Goal: Task Accomplishment & Management: Manage account settings

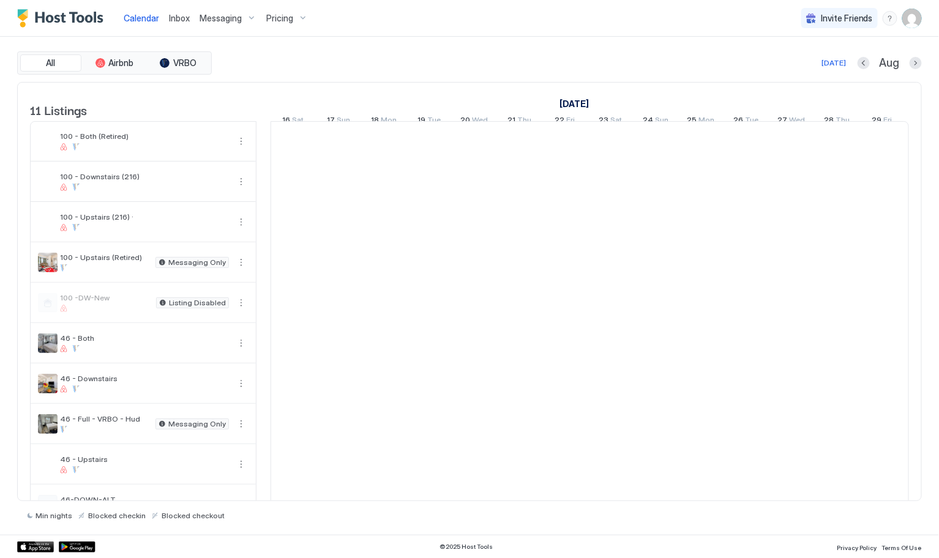
scroll to position [0, 679]
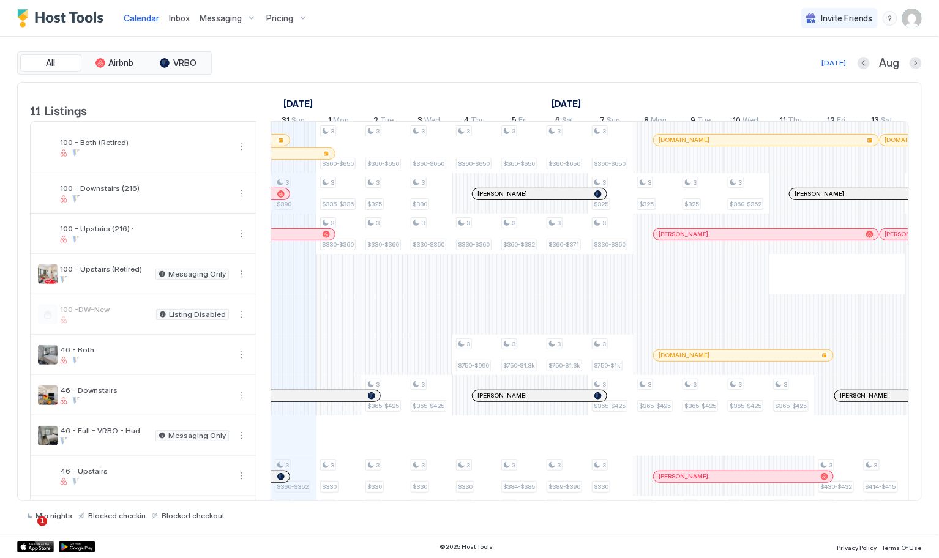
click at [183, 20] on span "Inbox" at bounding box center [179, 18] width 21 height 10
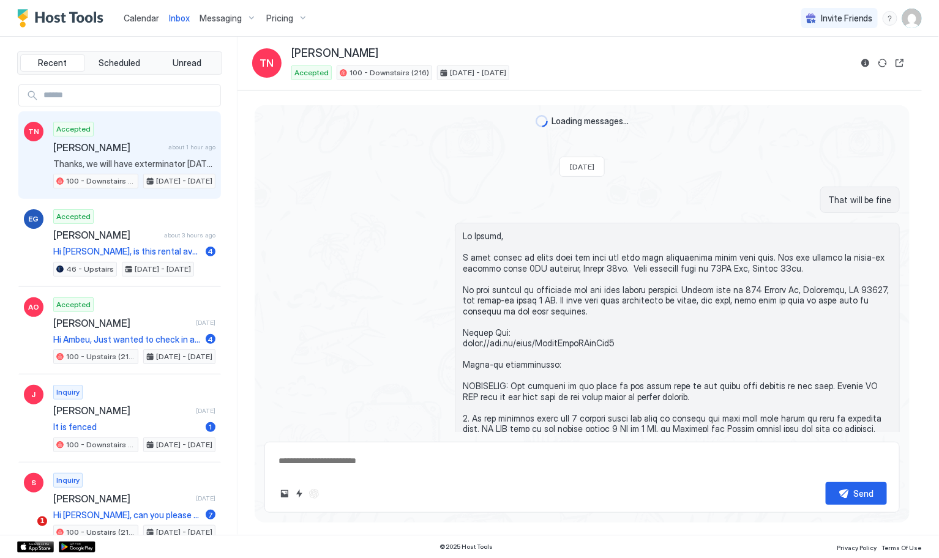
scroll to position [4114, 0]
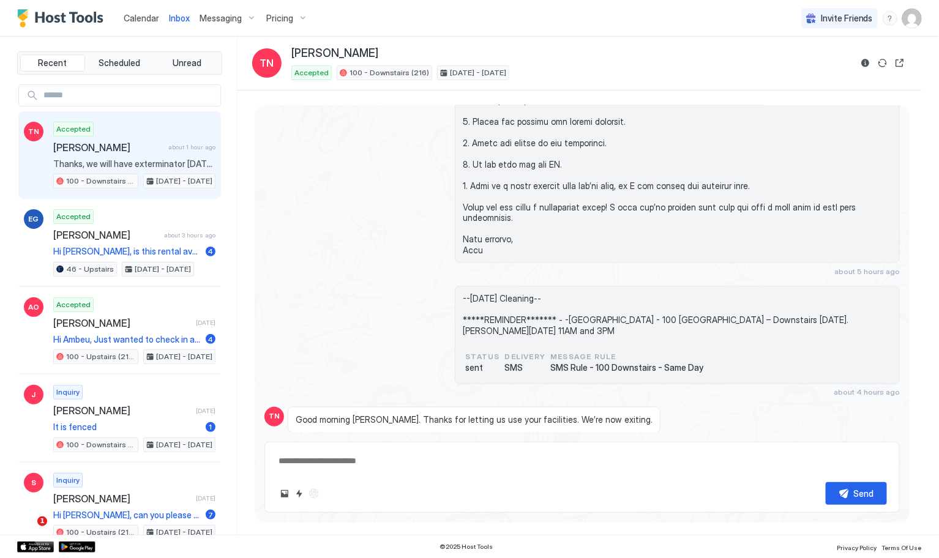
click at [228, 24] on div "Messaging" at bounding box center [228, 18] width 67 height 21
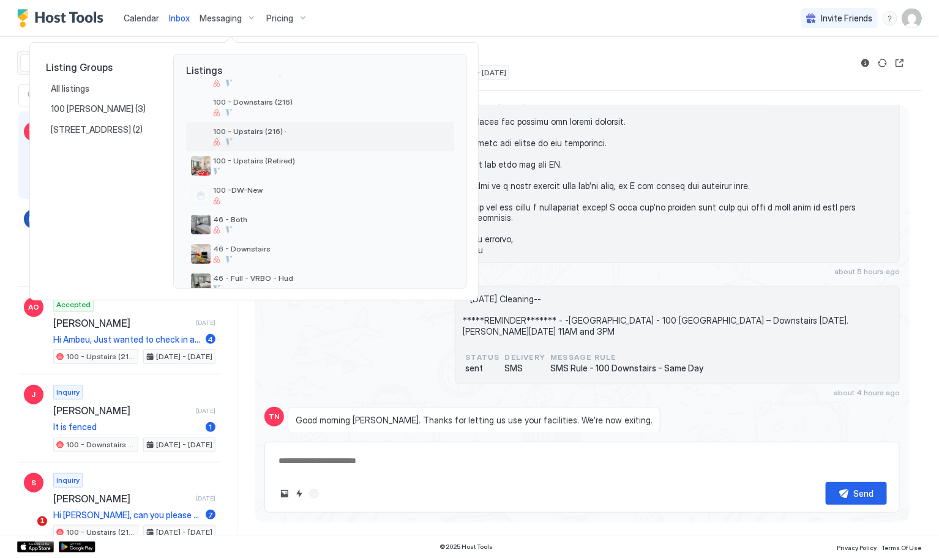
scroll to position [0, 0]
click at [441, 20] on div at bounding box center [469, 279] width 939 height 558
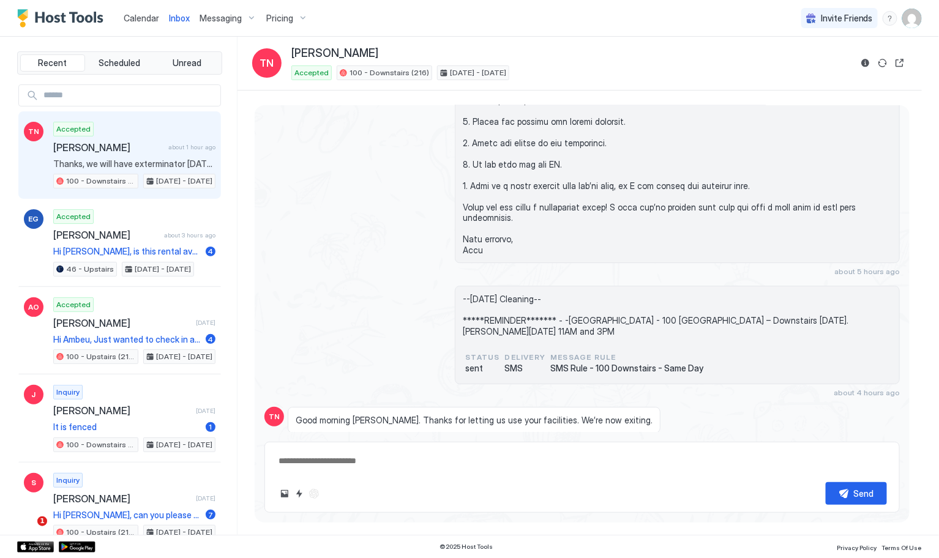
click at [174, 18] on span "Inbox" at bounding box center [179, 18] width 21 height 10
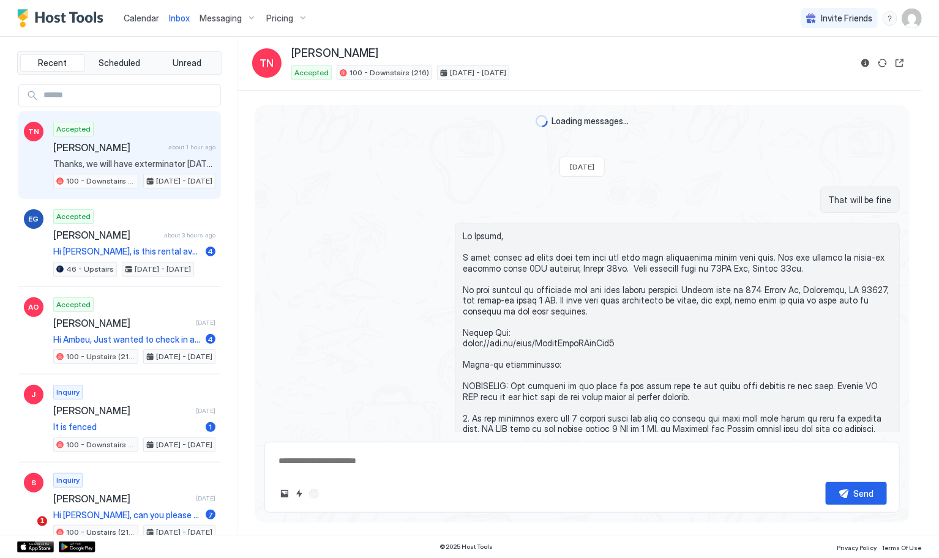
type textarea "*"
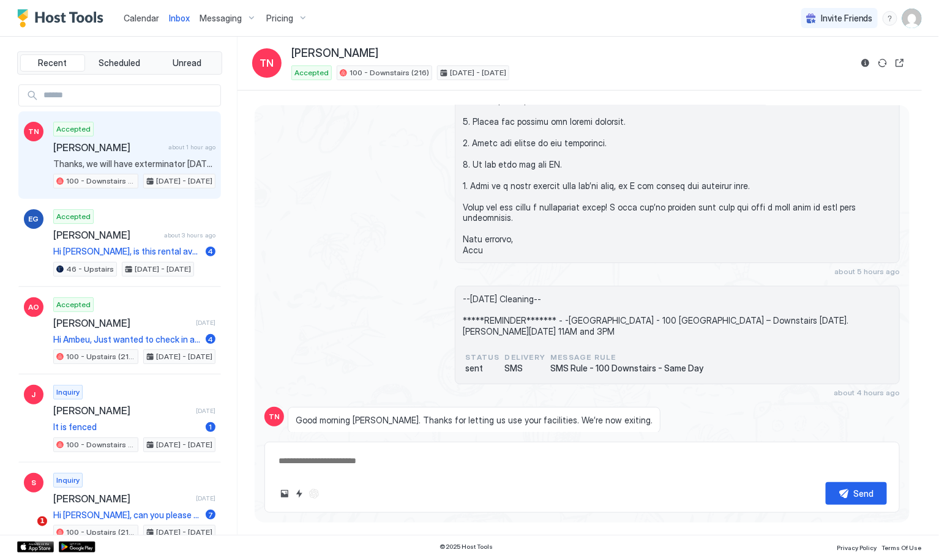
click at [221, 18] on span "Messaging" at bounding box center [221, 18] width 42 height 11
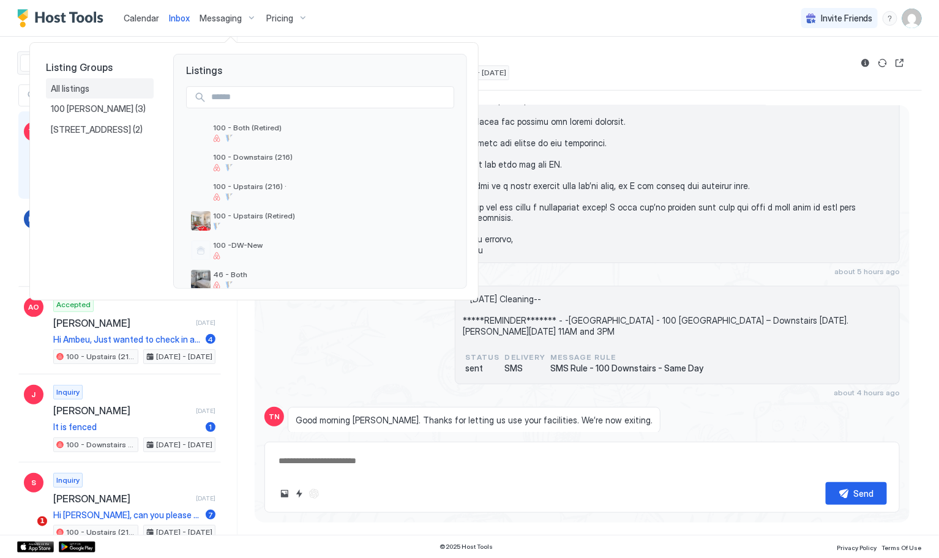
click at [70, 92] on span "All listings" at bounding box center [71, 88] width 40 height 11
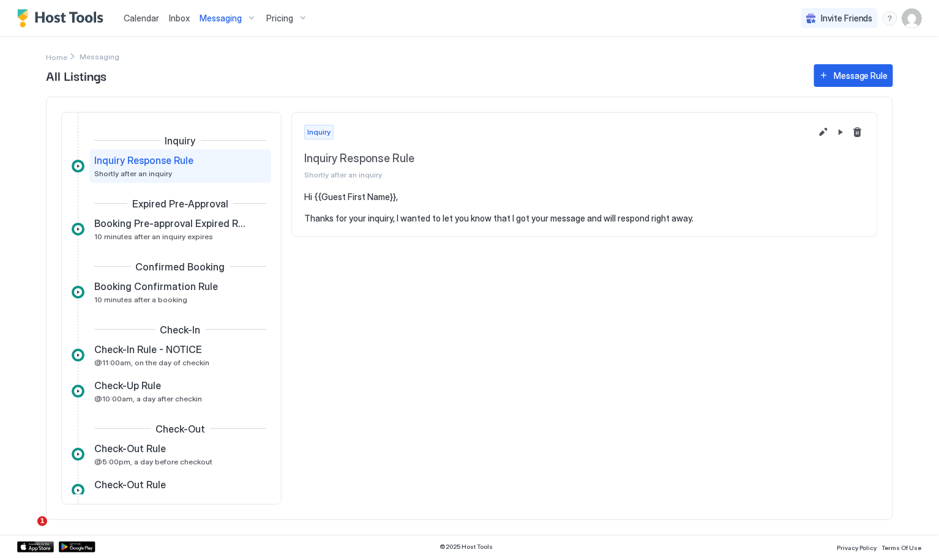
click at [68, 55] on div "Home" at bounding box center [61, 56] width 31 height 10
click at [911, 21] on img "User profile" at bounding box center [912, 19] width 20 height 20
click at [791, 70] on span "Settings" at bounding box center [802, 68] width 33 height 11
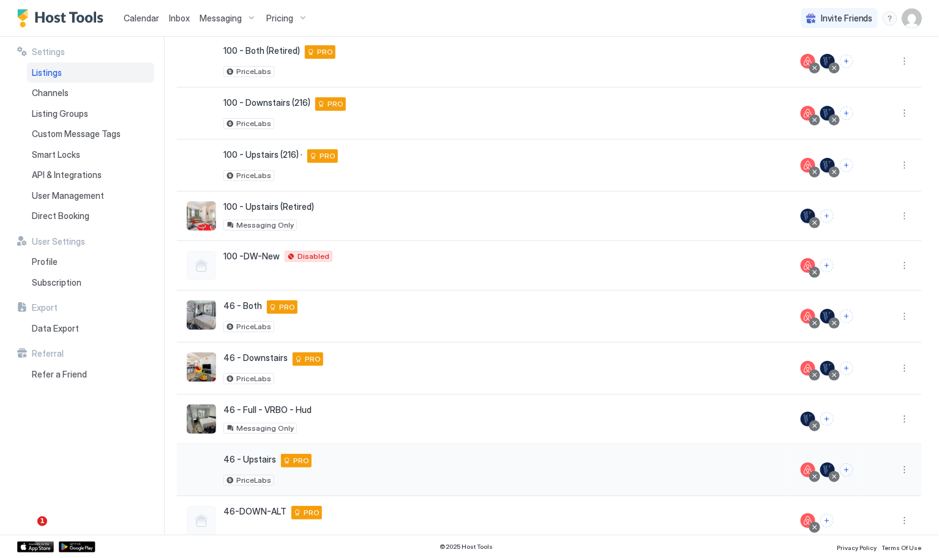
scroll to position [59, 0]
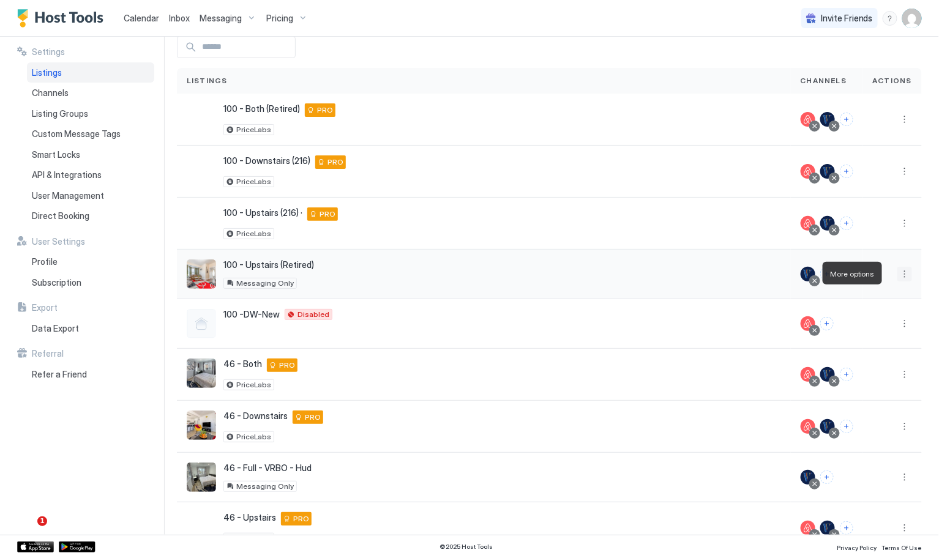
click at [900, 272] on button "More options" at bounding box center [904, 274] width 15 height 15
click at [88, 433] on div at bounding box center [469, 279] width 939 height 558
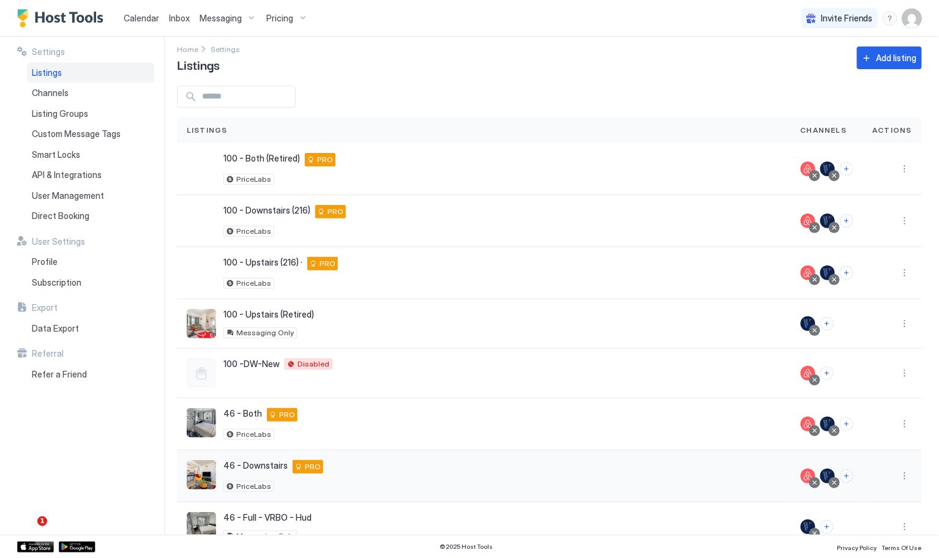
scroll to position [3, 0]
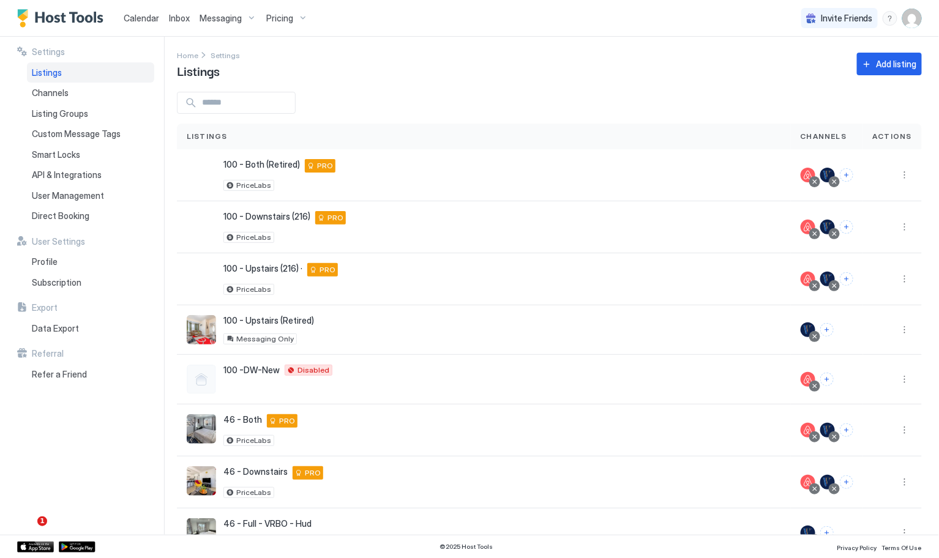
click at [247, 21] on div "Messaging" at bounding box center [228, 18] width 67 height 21
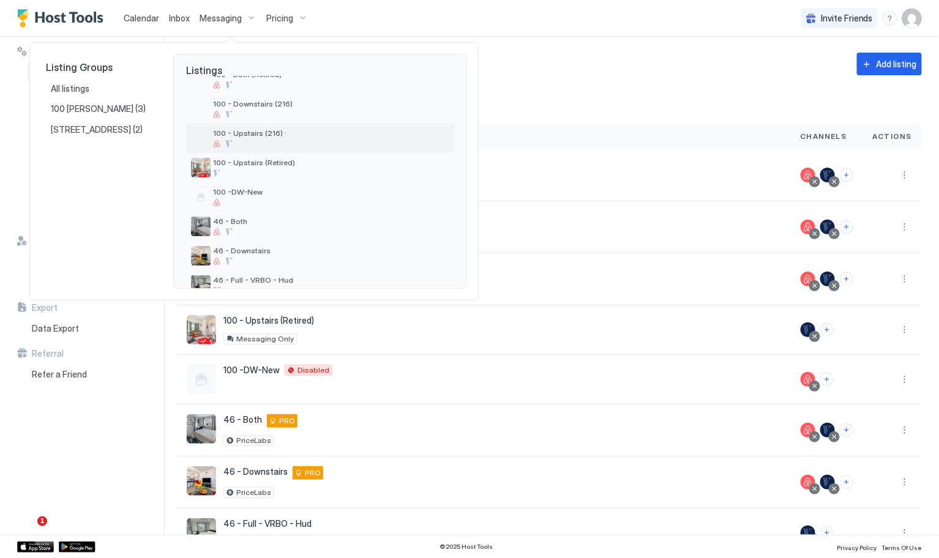
scroll to position [0, 0]
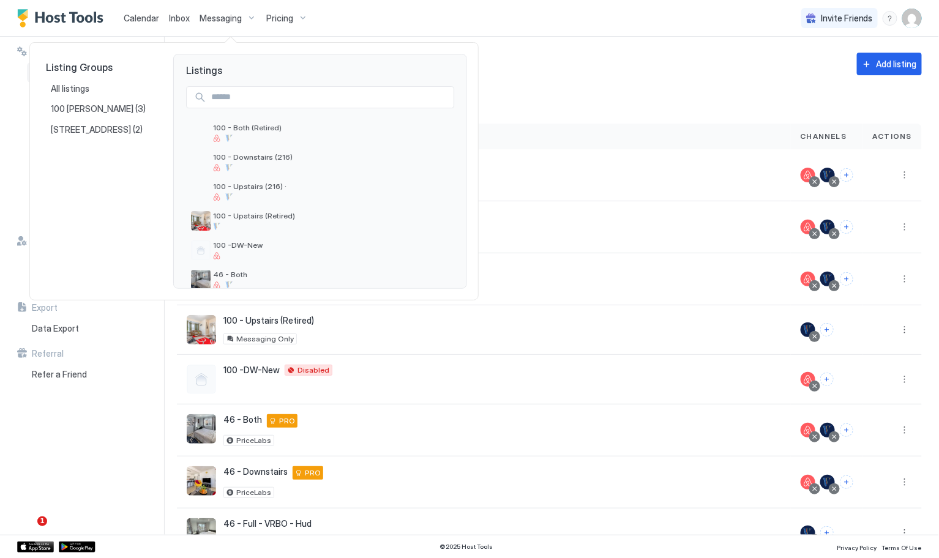
click at [411, 116] on div "Listings 100 - Both (Retired) 100 - Downstairs (216) 100 - Upstairs (216) · 100…" at bounding box center [320, 171] width 294 height 235
click at [282, 218] on span "100 - Upstairs (Retired)" at bounding box center [331, 215] width 236 height 9
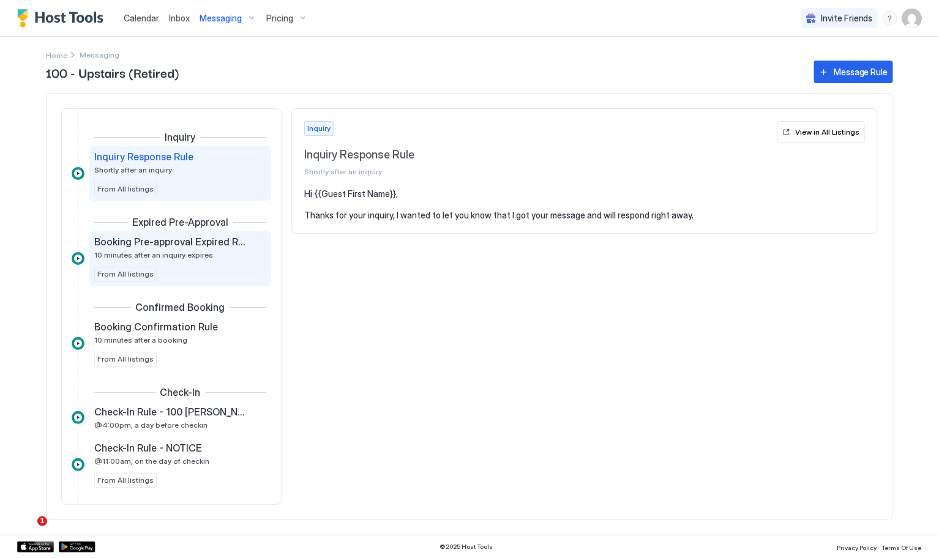
click at [199, 267] on div "Booking Pre-approval Expired Rule 10 minutes after an inquiry expires From All …" at bounding box center [180, 259] width 172 height 46
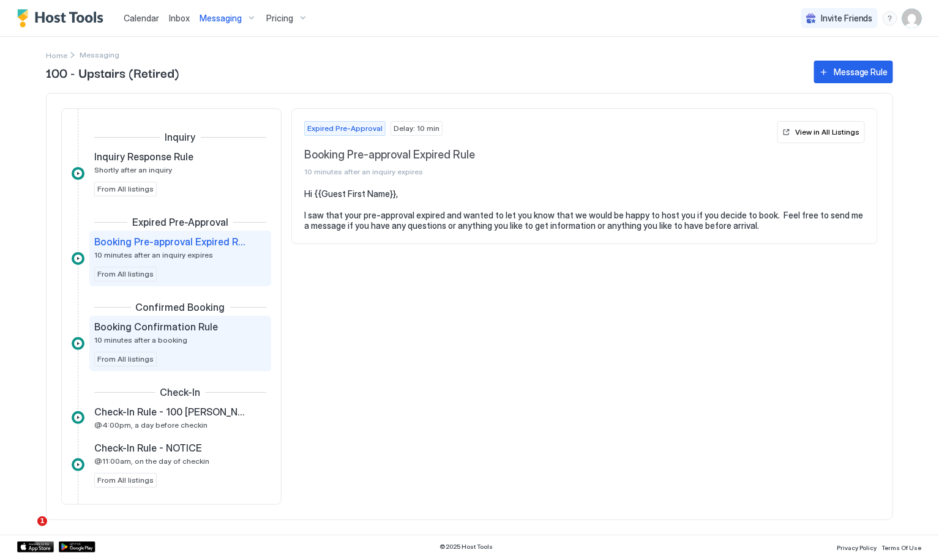
click at [184, 332] on span "Booking Confirmation Rule" at bounding box center [156, 327] width 124 height 12
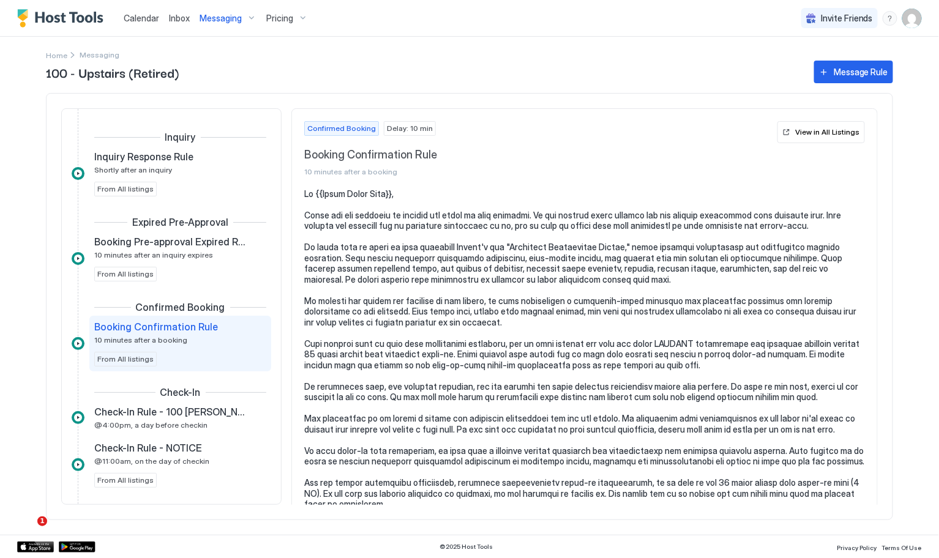
scroll to position [55, 0]
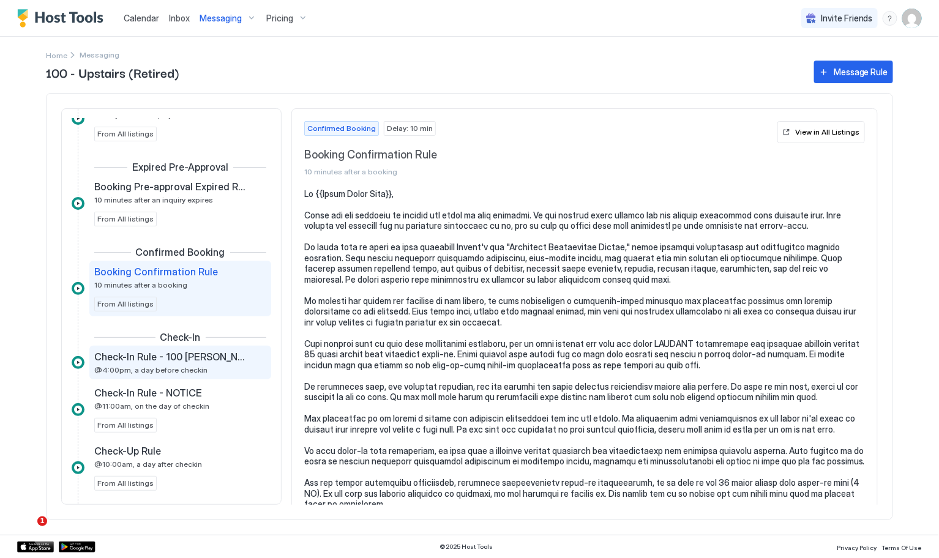
click at [198, 373] on span "@4:00pm, a day before checkin" at bounding box center [150, 369] width 113 height 9
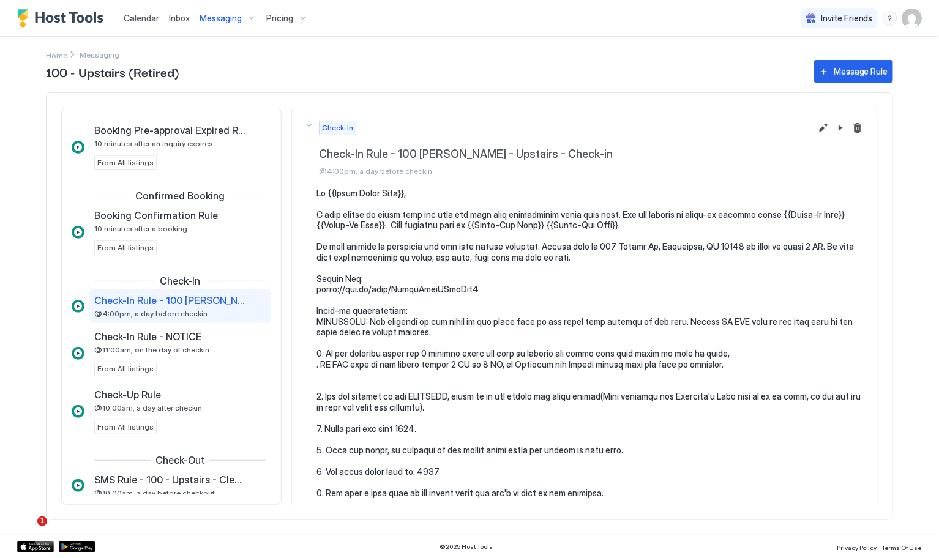
click at [249, 18] on div "Messaging" at bounding box center [228, 18] width 67 height 21
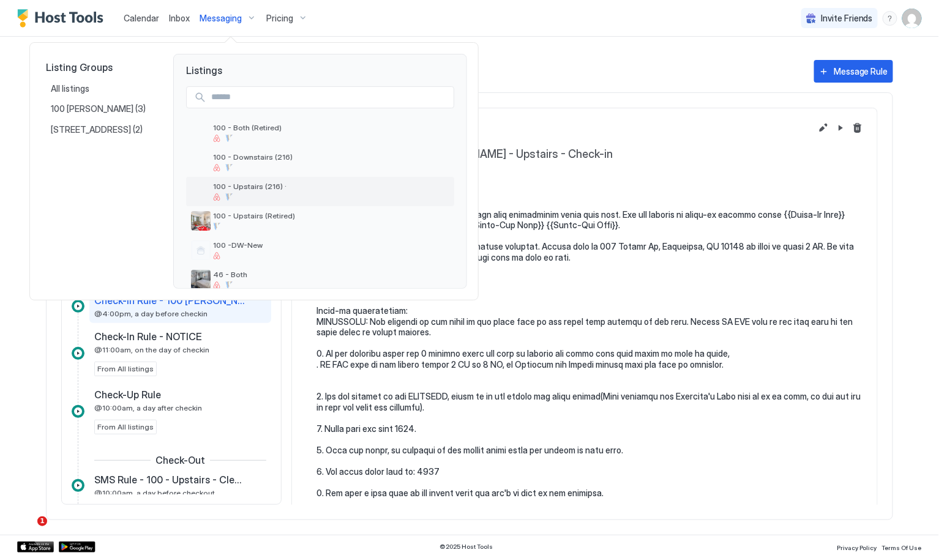
click at [294, 190] on span "100 - Upstairs (216) ·" at bounding box center [331, 186] width 236 height 9
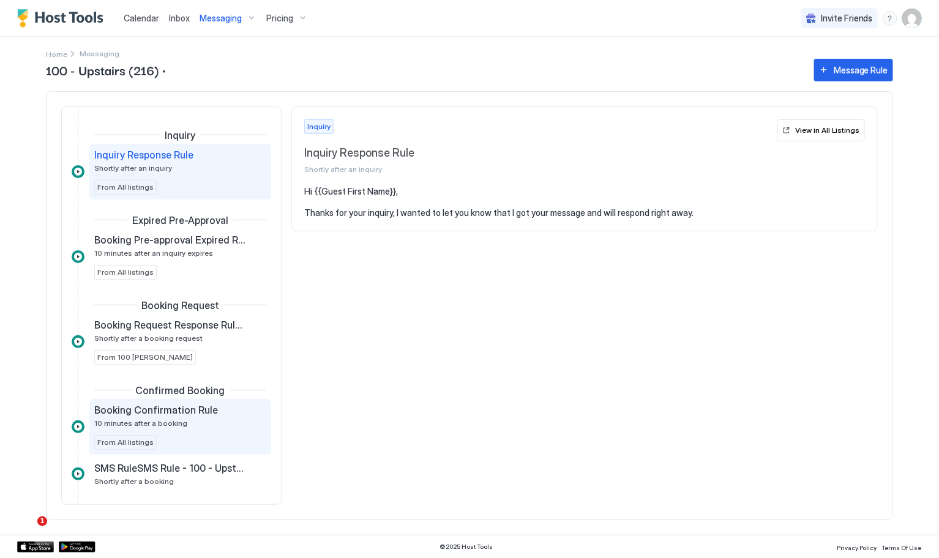
click at [185, 424] on div "Booking Confirmation Rule 10 minutes after a booking" at bounding box center [171, 416] width 155 height 24
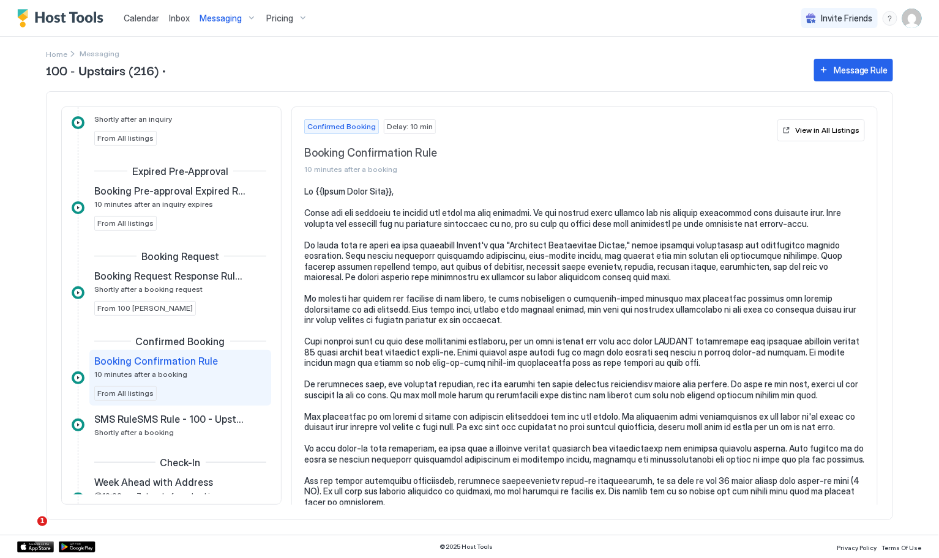
scroll to position [111, 0]
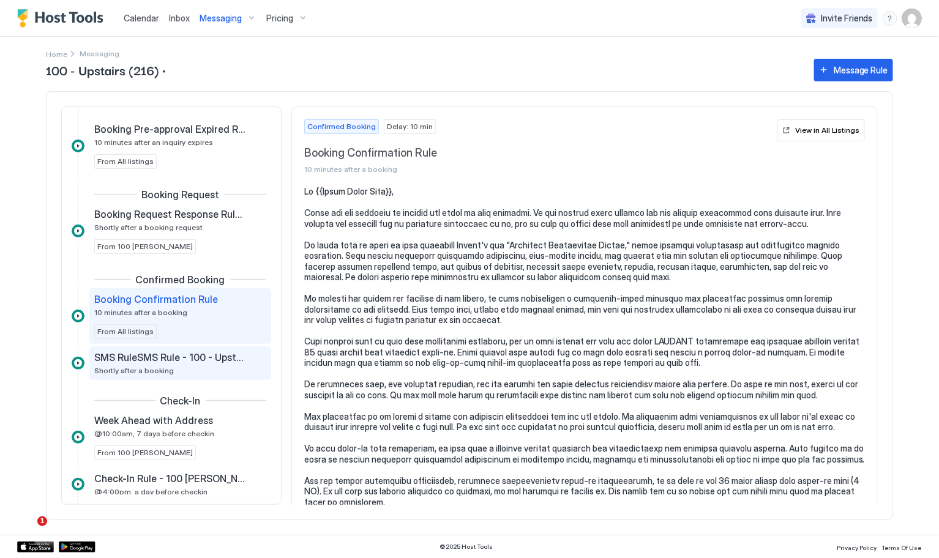
click at [191, 371] on div "SMS RuleSMS Rule - 100 - Upstairs - Cleaning - New Shortly after a booking" at bounding box center [171, 363] width 155 height 24
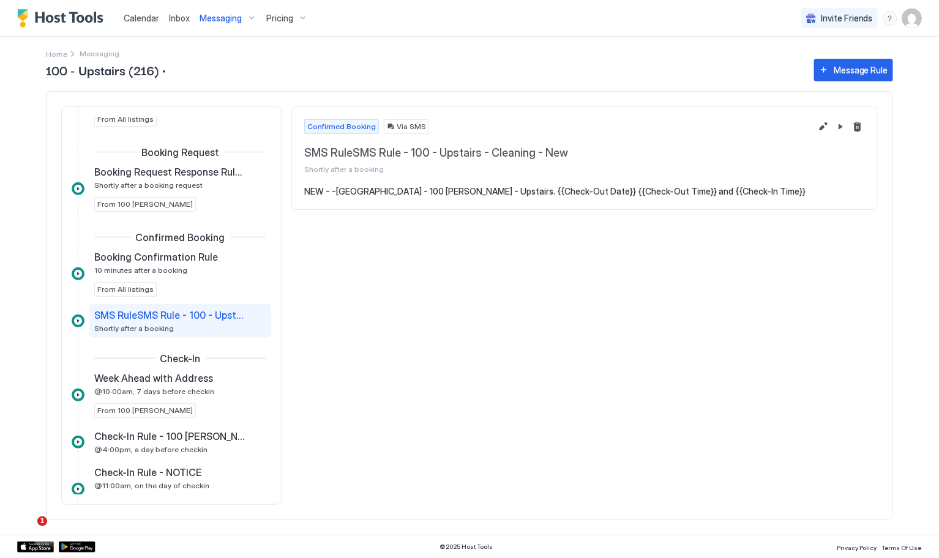
scroll to position [222, 0]
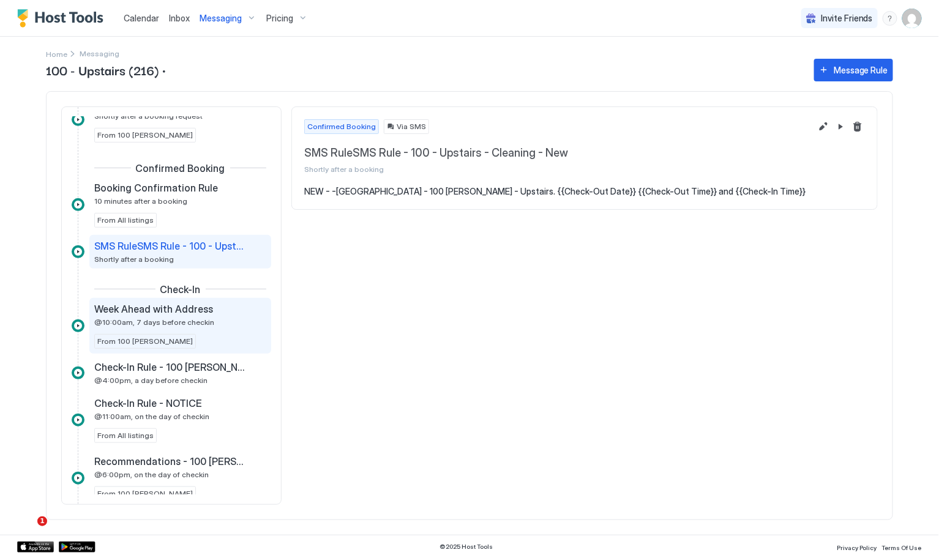
click at [191, 336] on div "Week Ahead with Address @10:00am, 7 days before checkin From 100 [PERSON_NAME]" at bounding box center [180, 326] width 172 height 46
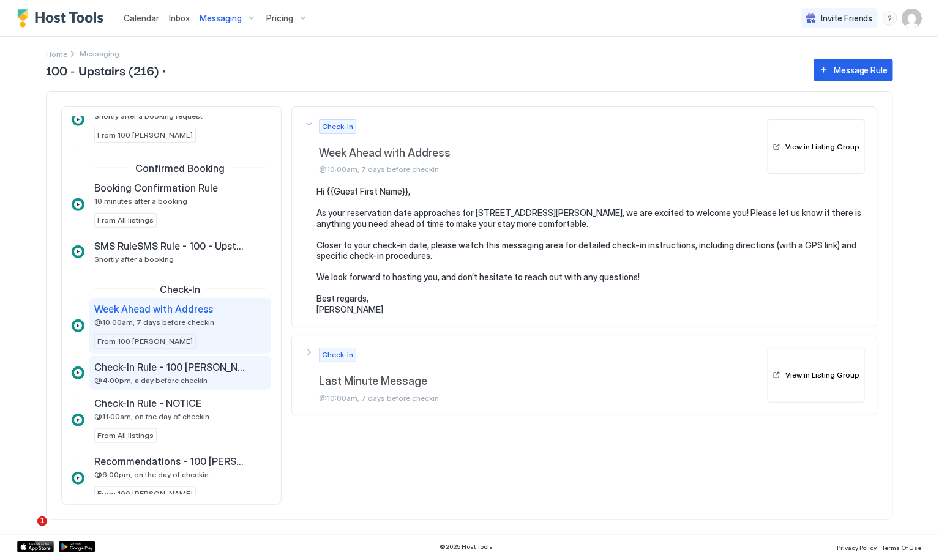
click at [218, 374] on div "Check-In Rule - 100 [PERSON_NAME] - Upstairs - Check-in @4:00pm, a day before c…" at bounding box center [171, 373] width 155 height 24
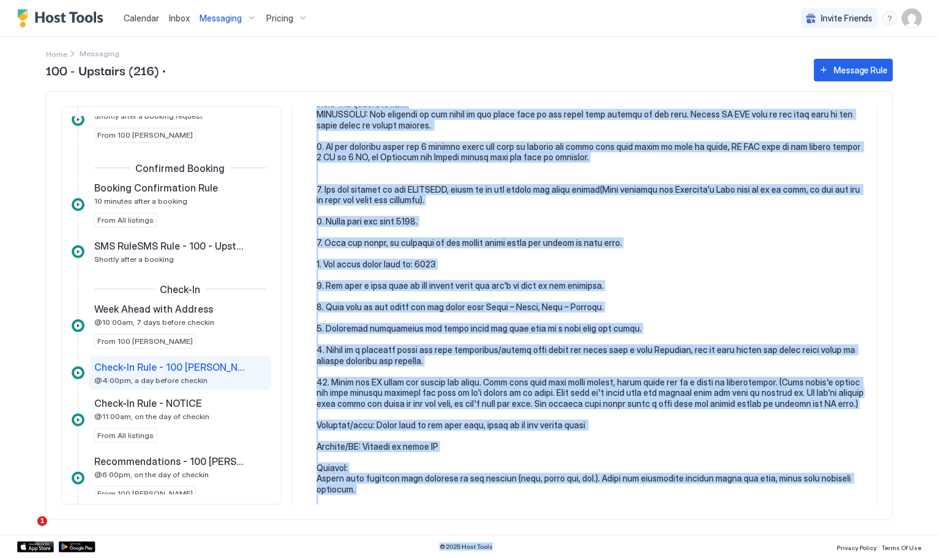
scroll to position [488, 0]
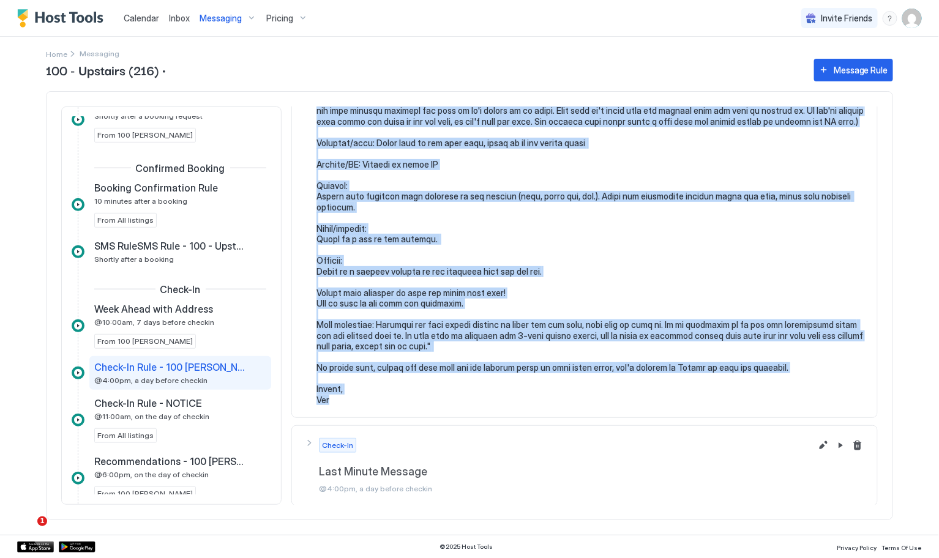
drag, startPoint x: 312, startPoint y: 188, endPoint x: 651, endPoint y: 404, distance: 402.5
click at [664, 404] on div at bounding box center [584, 51] width 561 height 707
copy pre "Hi {{Guest First Name}}, I just wanted to touch base and give you some more inf…"
click at [247, 20] on div "Messaging" at bounding box center [228, 18] width 67 height 21
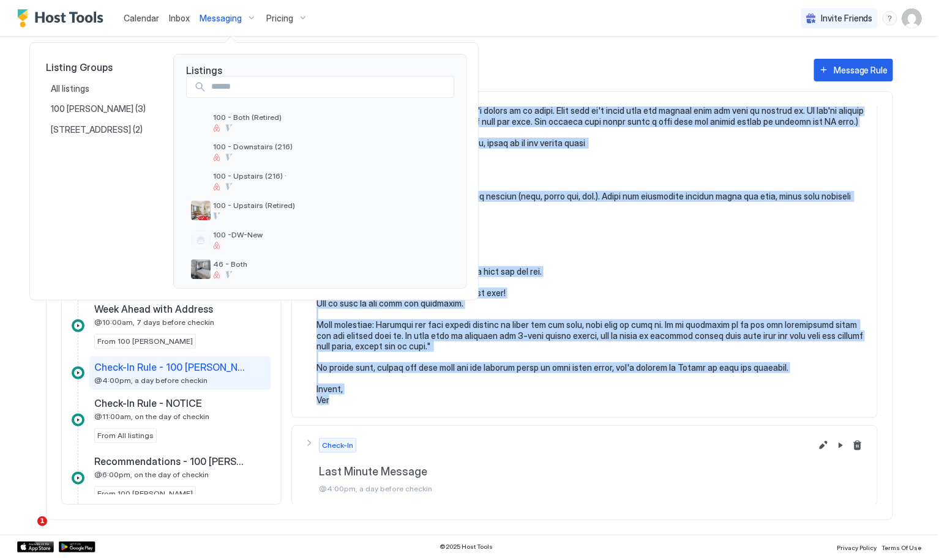
scroll to position [0, 0]
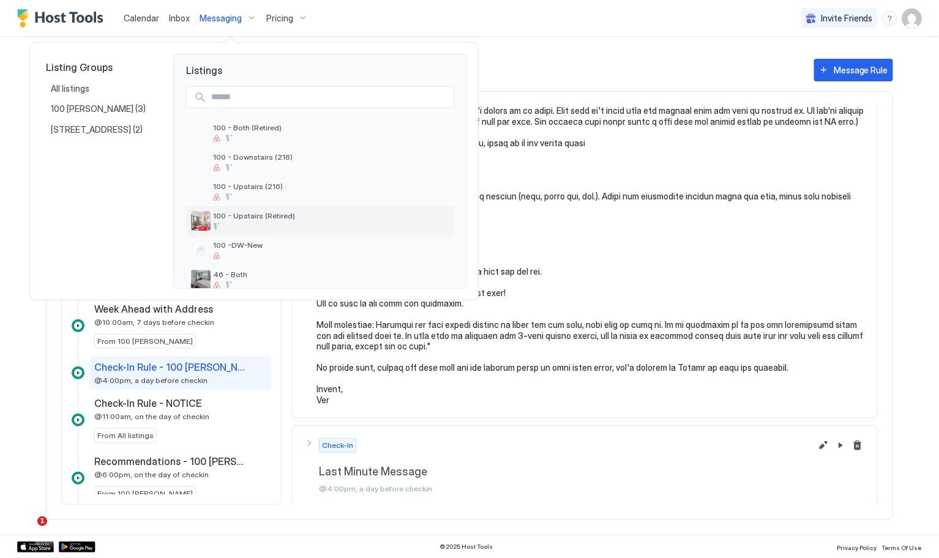
click at [289, 223] on div at bounding box center [331, 226] width 236 height 7
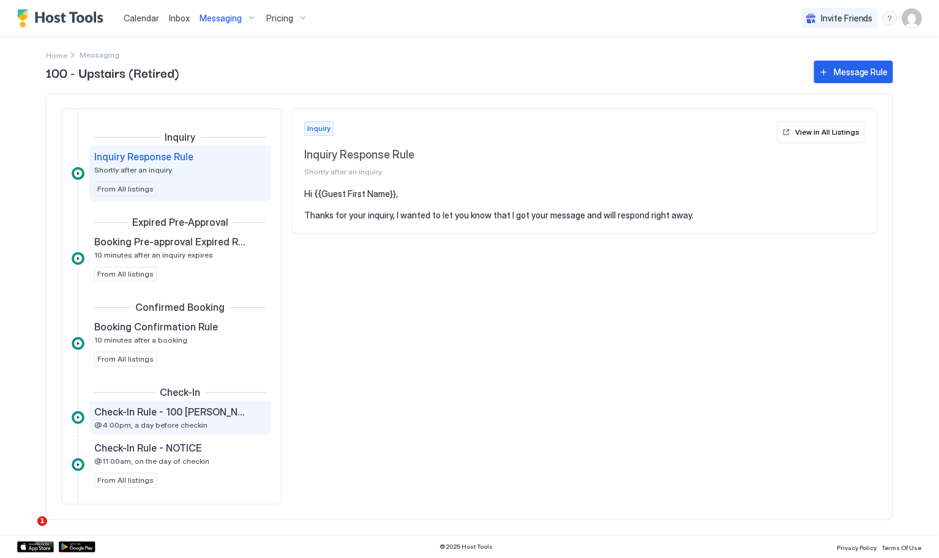
click at [201, 415] on span "Check-In Rule - 100 [PERSON_NAME] - Upstairs - Check-in" at bounding box center [170, 412] width 152 height 12
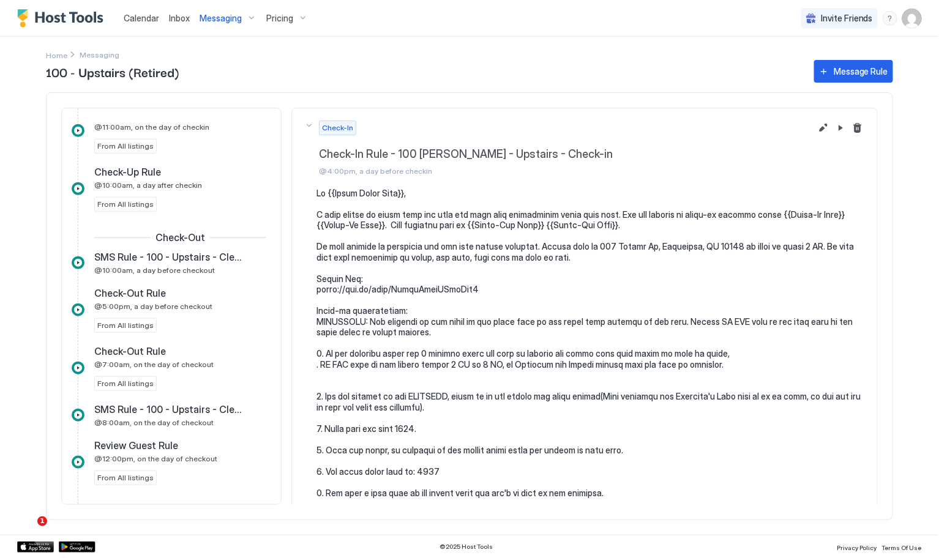
scroll to position [166, 0]
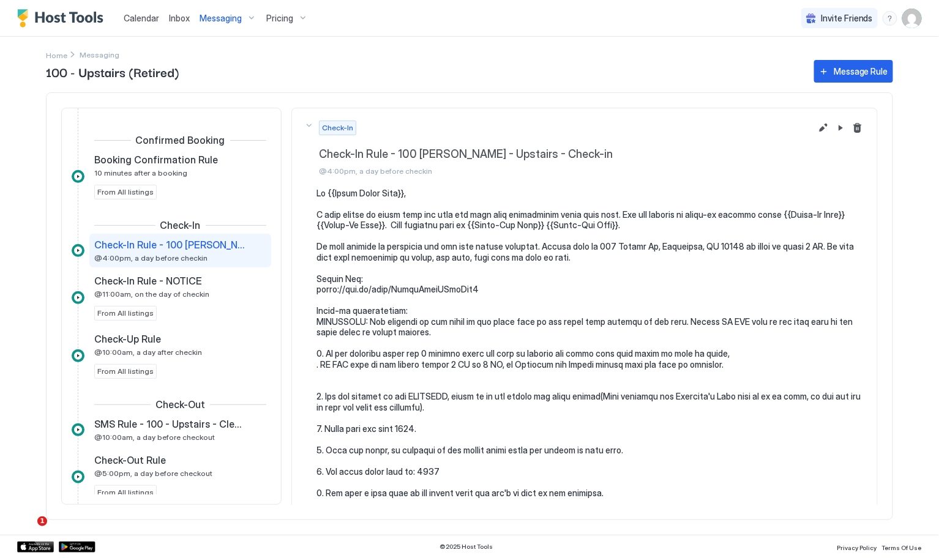
click at [245, 20] on div "Messaging" at bounding box center [228, 18] width 67 height 21
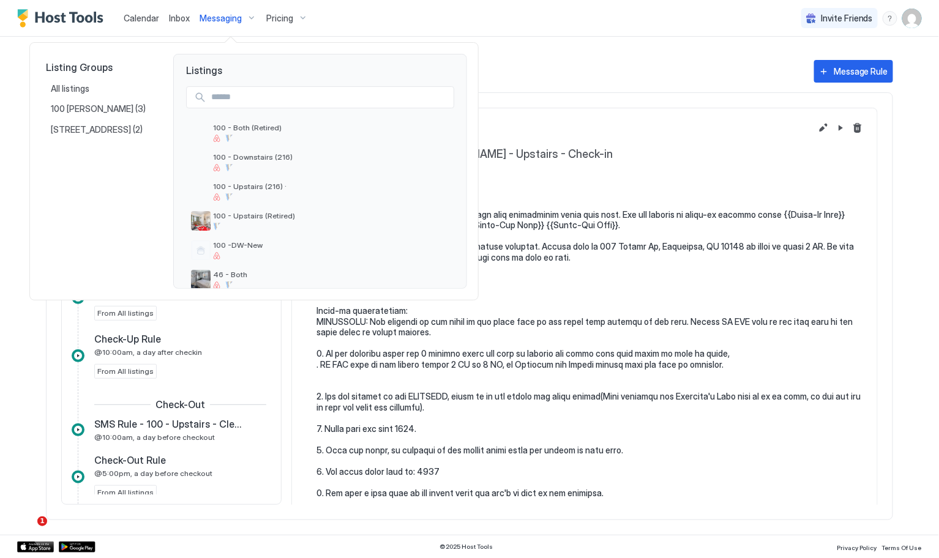
click at [638, 299] on div at bounding box center [469, 279] width 939 height 558
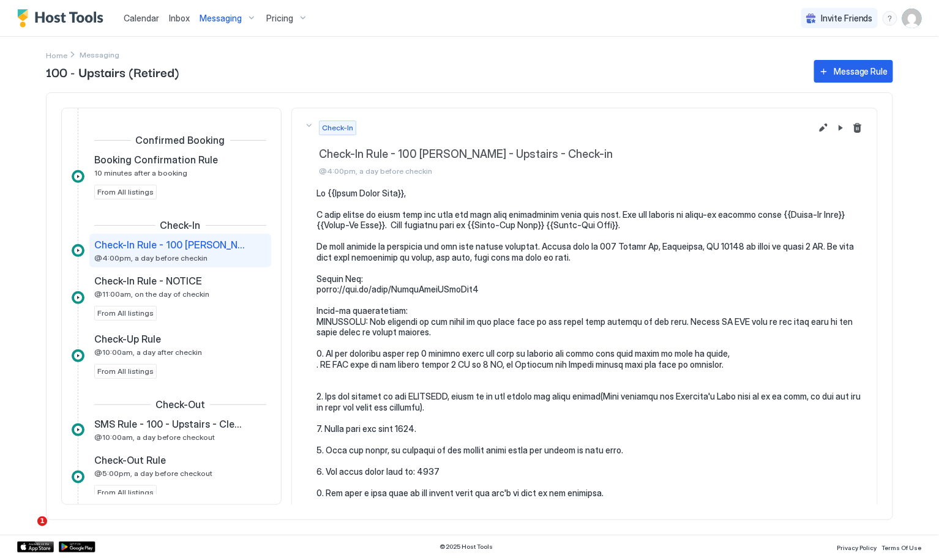
click at [534, 309] on pre at bounding box center [590, 541] width 548 height 707
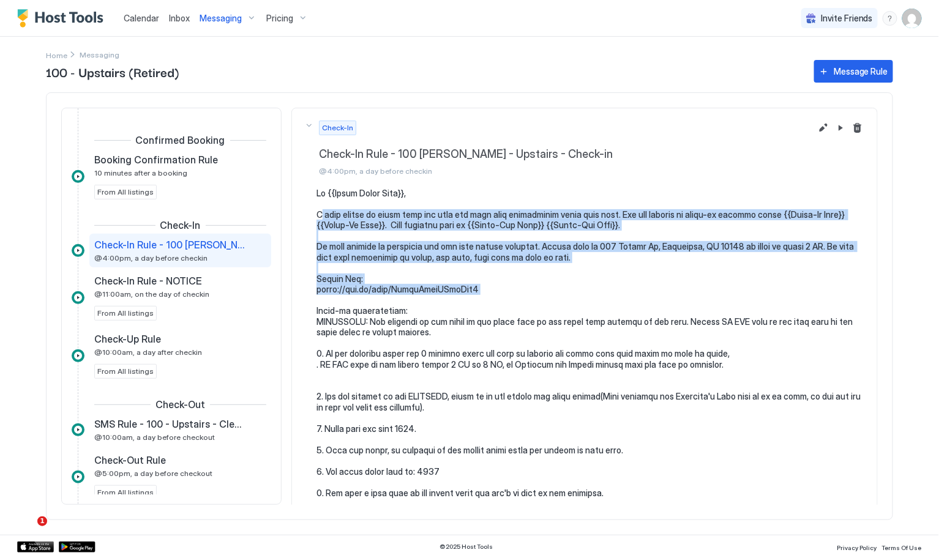
drag, startPoint x: 319, startPoint y: 211, endPoint x: 578, endPoint y: 299, distance: 273.5
click at [578, 299] on pre at bounding box center [590, 541] width 548 height 707
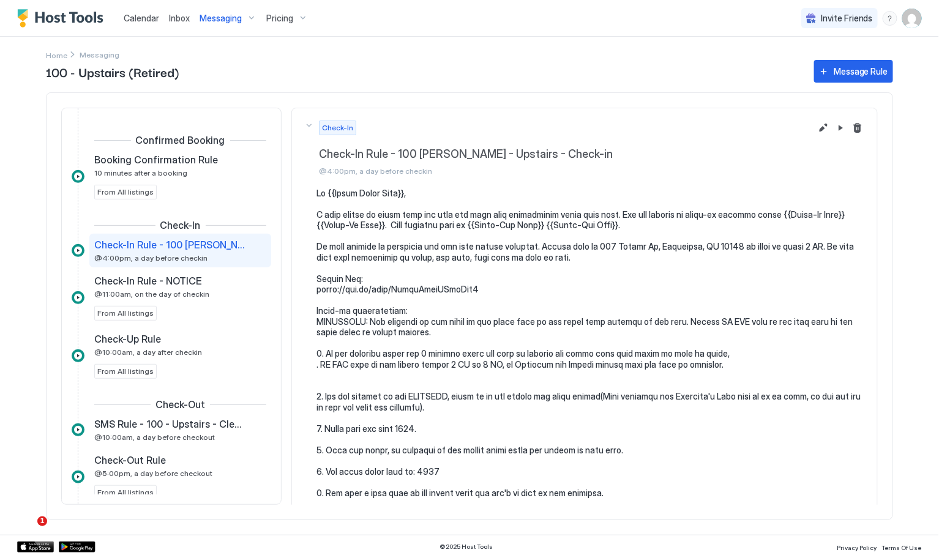
click at [572, 354] on pre at bounding box center [590, 541] width 548 height 707
click at [477, 304] on pre at bounding box center [590, 541] width 548 height 707
click at [248, 23] on div "Messaging" at bounding box center [228, 18] width 67 height 21
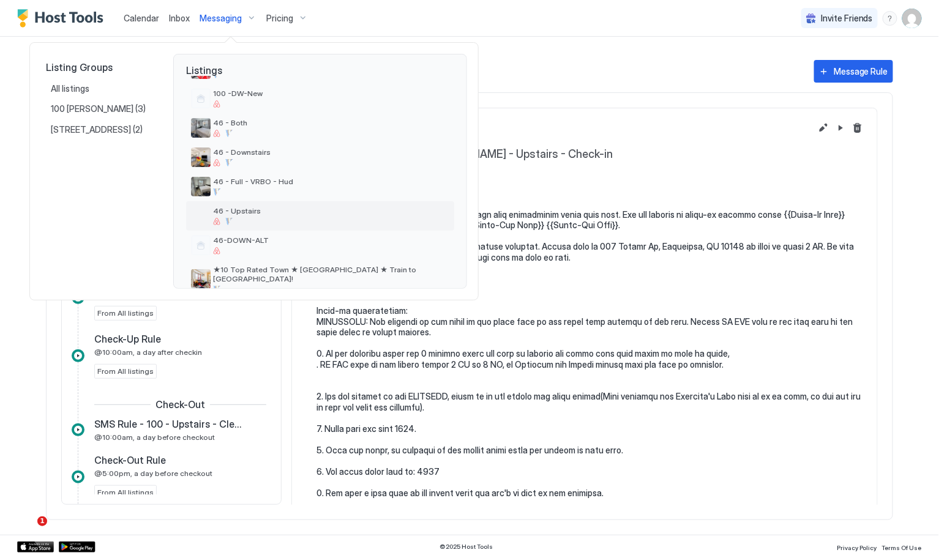
scroll to position [165, 0]
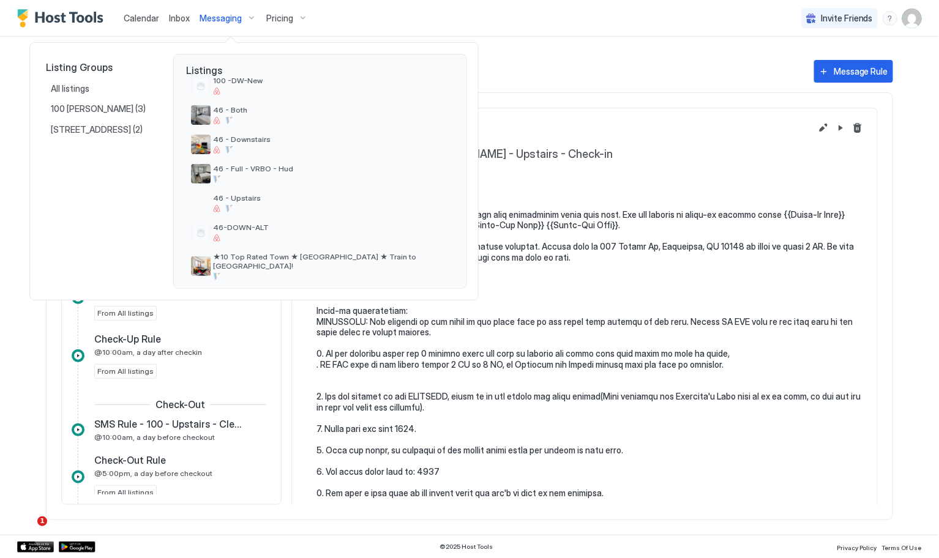
click at [808, 131] on div at bounding box center [469, 279] width 939 height 558
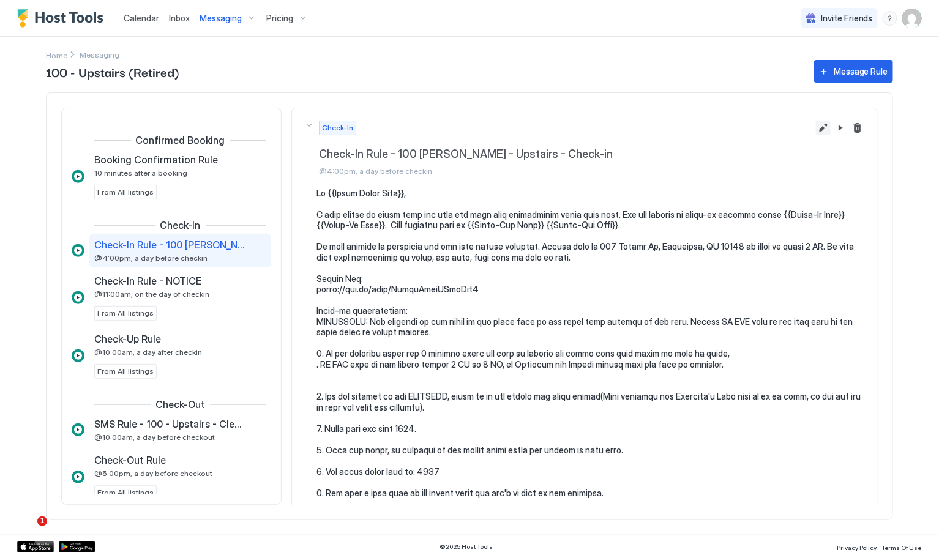
click at [816, 131] on button "Edit message rule" at bounding box center [823, 128] width 15 height 15
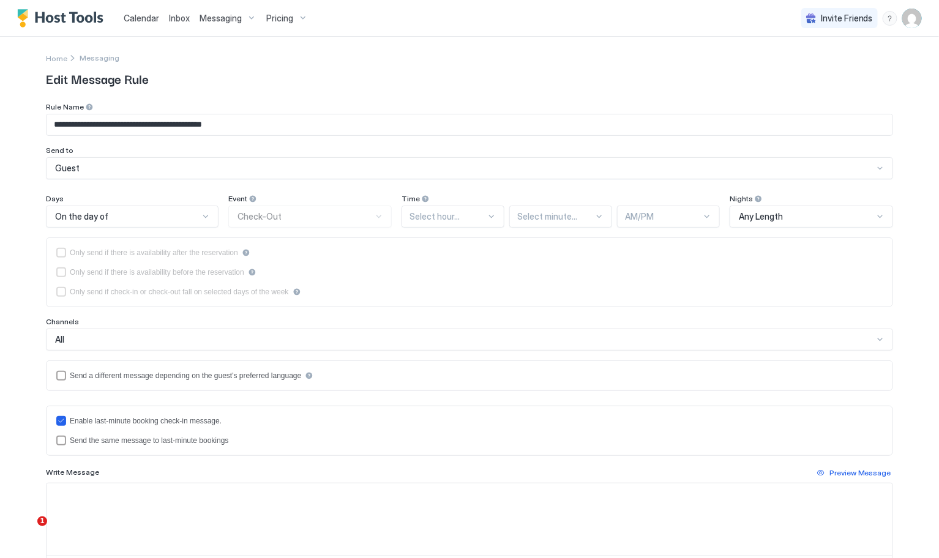
type textarea "**********"
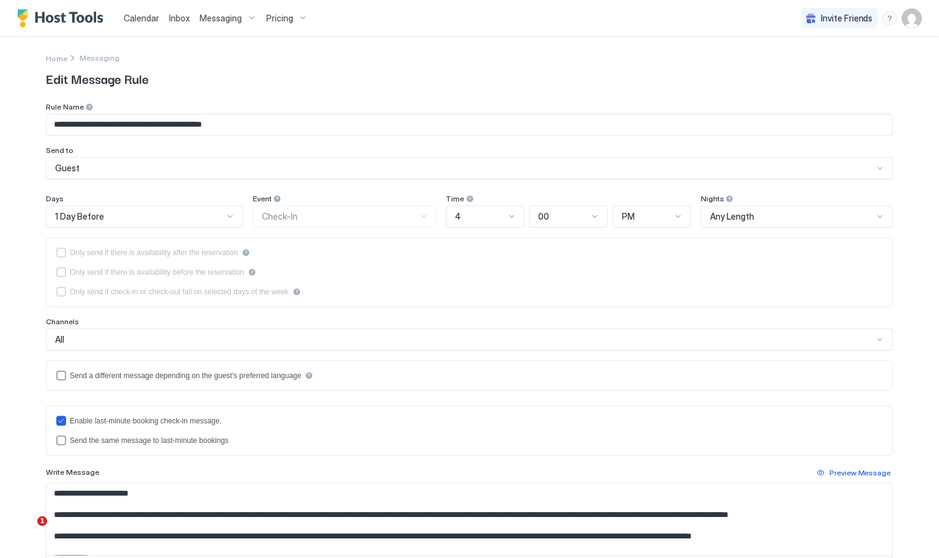
click at [253, 15] on div "Messaging" at bounding box center [228, 18] width 67 height 21
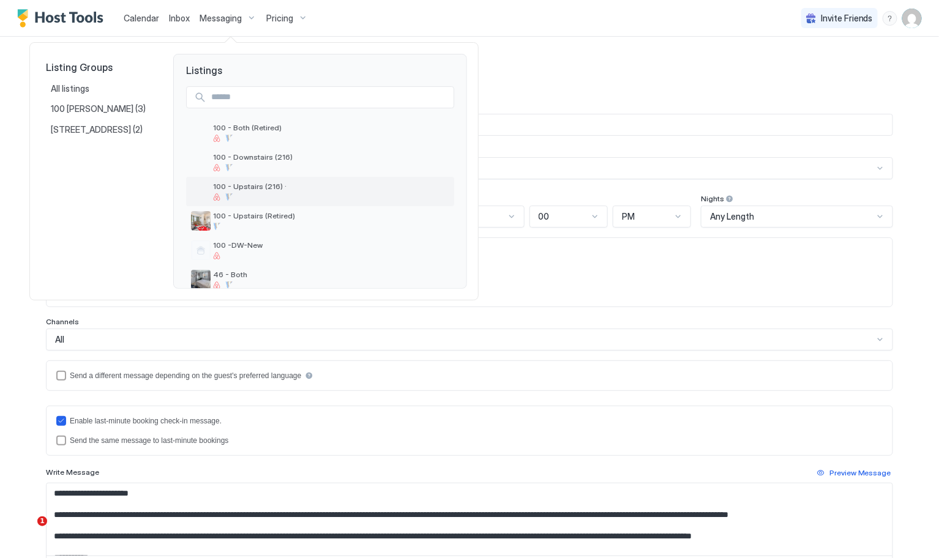
click at [266, 193] on div at bounding box center [331, 196] width 236 height 7
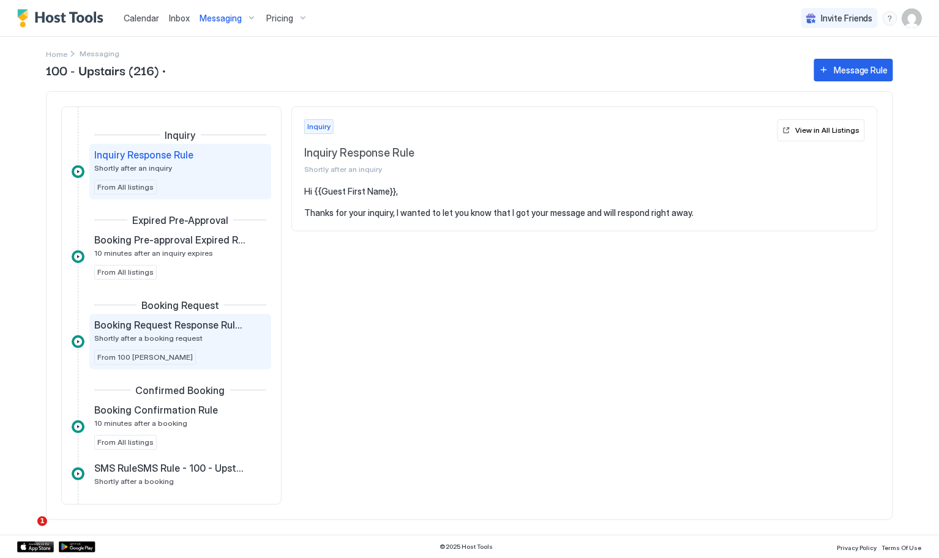
click at [217, 365] on div "Booking Request Response Rule (Tarrytown Booking Request) Shortly after a booki…" at bounding box center [180, 342] width 182 height 56
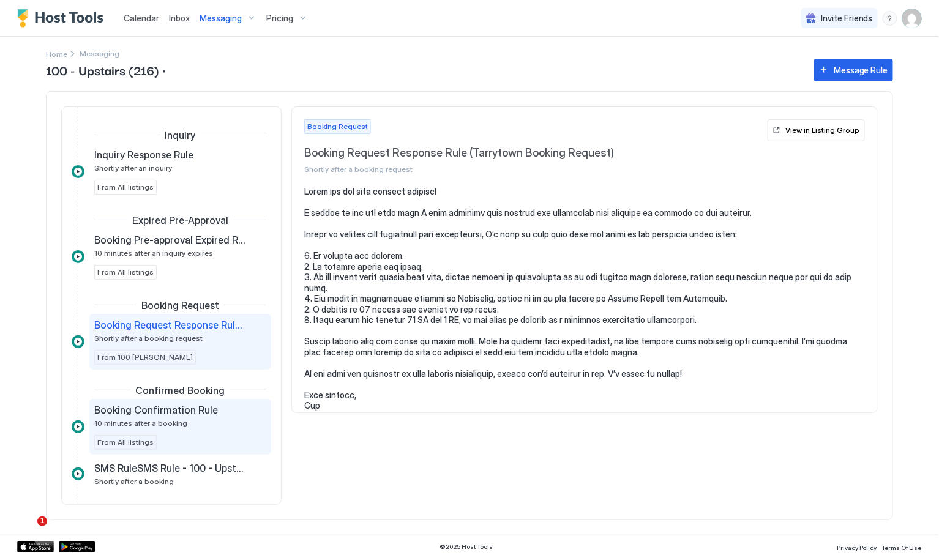
click at [219, 412] on div "Booking Confirmation Rule" at bounding box center [171, 410] width 155 height 12
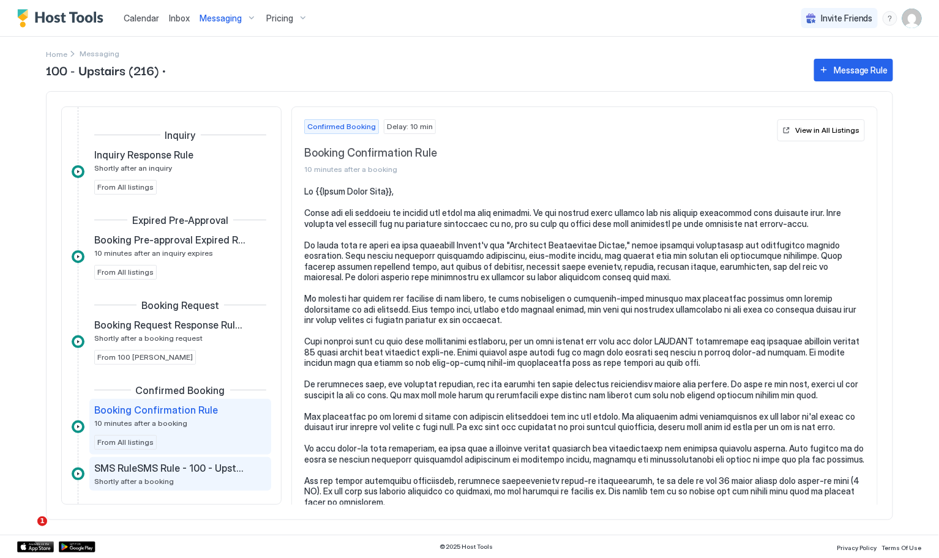
click at [217, 468] on span "SMS RuleSMS Rule - 100 - Upstairs - Cleaning - New" at bounding box center [170, 468] width 152 height 12
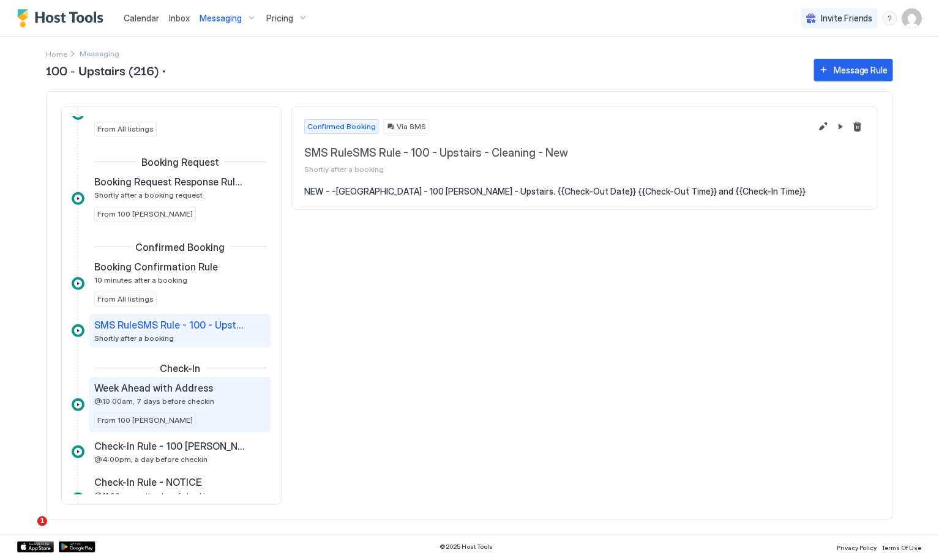
scroll to position [166, 0]
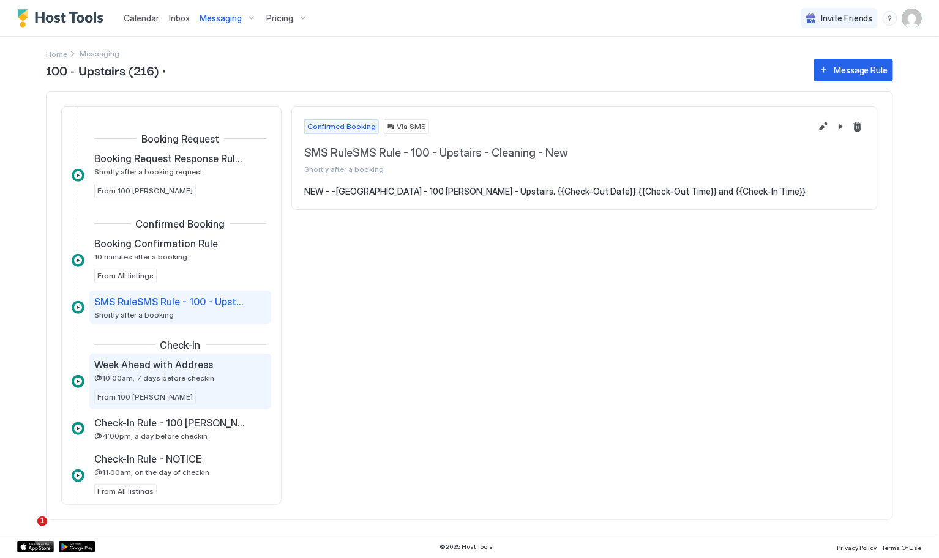
click at [198, 376] on span "@10:00am, 7 days before checkin" at bounding box center [154, 377] width 120 height 9
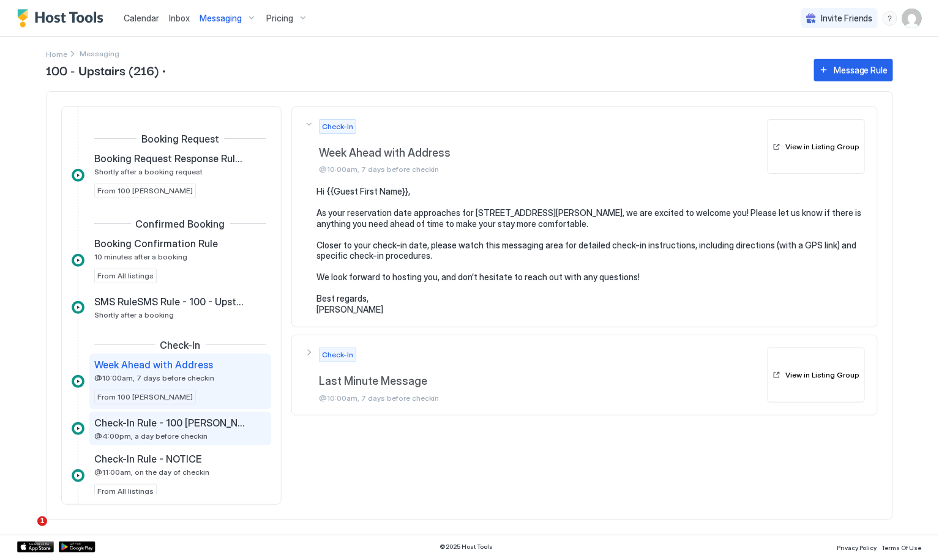
click at [207, 429] on div "Check-In Rule - 100 [PERSON_NAME] - Upstairs - Check-in @4:00pm, a day before c…" at bounding box center [171, 429] width 155 height 24
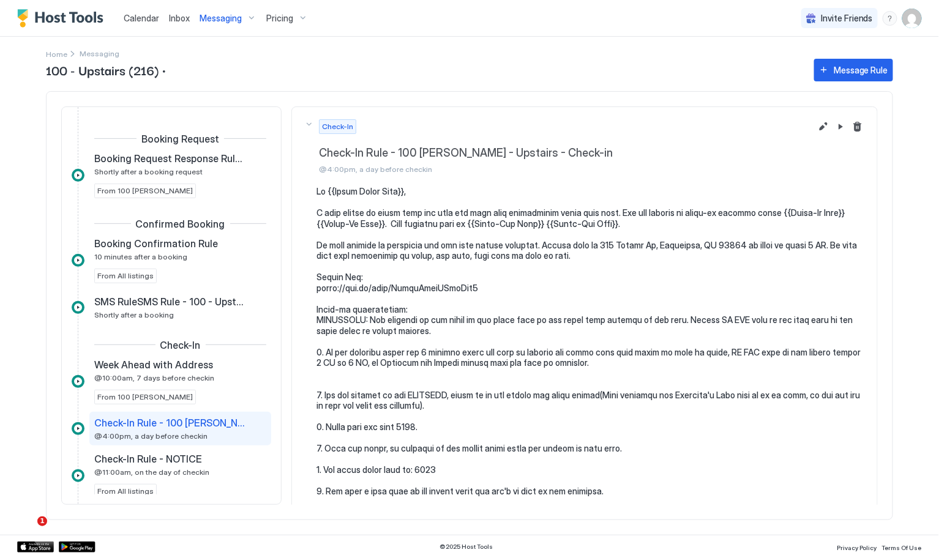
click at [245, 18] on div "Messaging" at bounding box center [228, 18] width 67 height 21
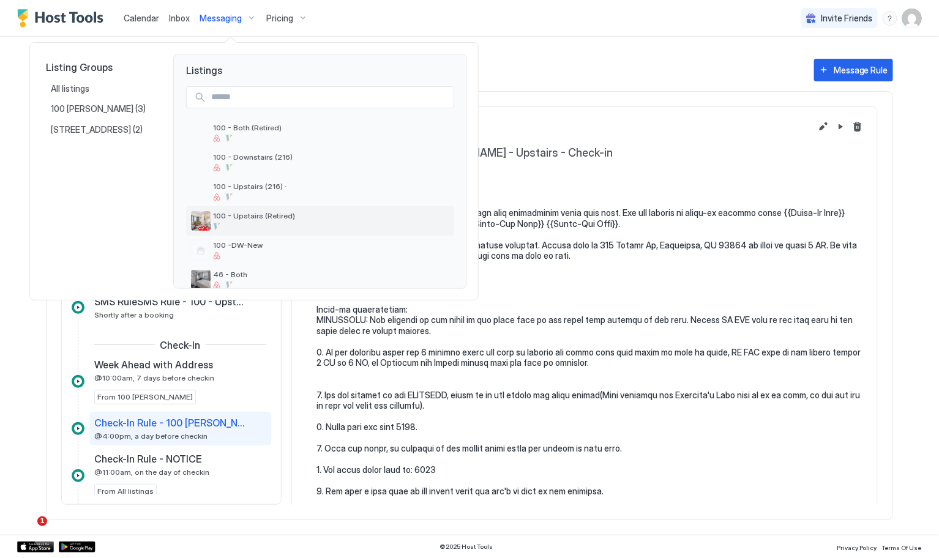
click at [284, 220] on span "100 - Upstairs (Retired)" at bounding box center [331, 215] width 236 height 9
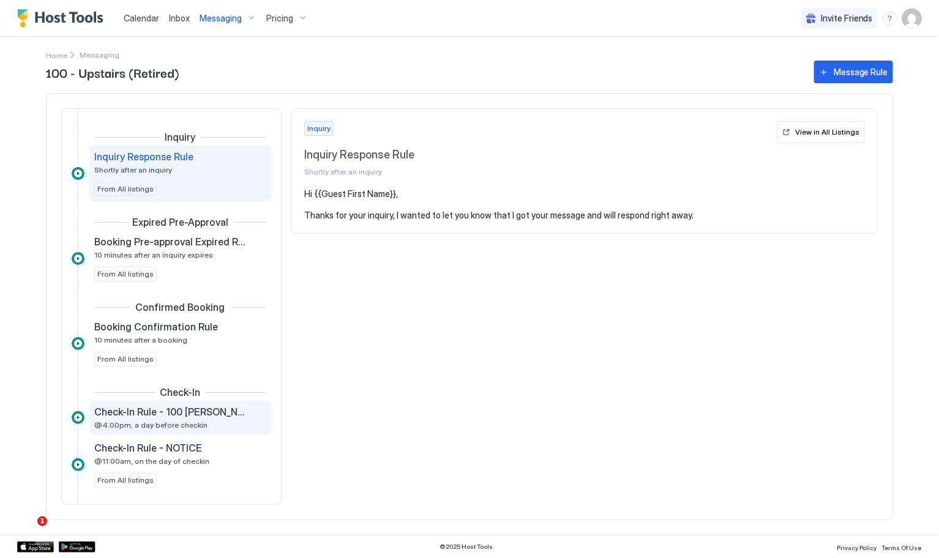
click at [169, 429] on span "@4:00pm, a day before checkin" at bounding box center [150, 424] width 113 height 9
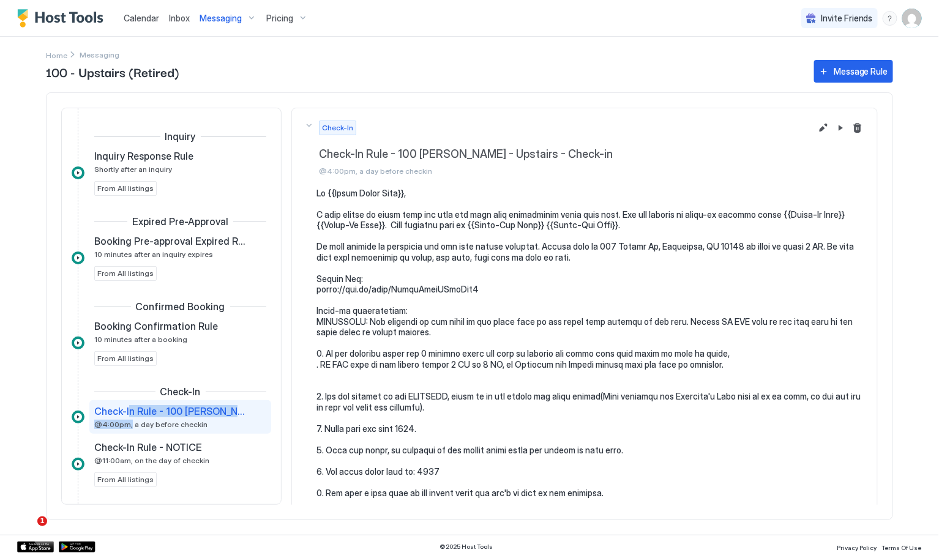
drag, startPoint x: 171, startPoint y: 408, endPoint x: 129, endPoint y: 418, distance: 44.1
click at [129, 418] on div "Check-In Rule - 100 [PERSON_NAME] - Upstairs - Check-in @4:00pm, a day before c…" at bounding box center [171, 417] width 155 height 24
click at [75, 418] on div at bounding box center [78, 417] width 13 height 13
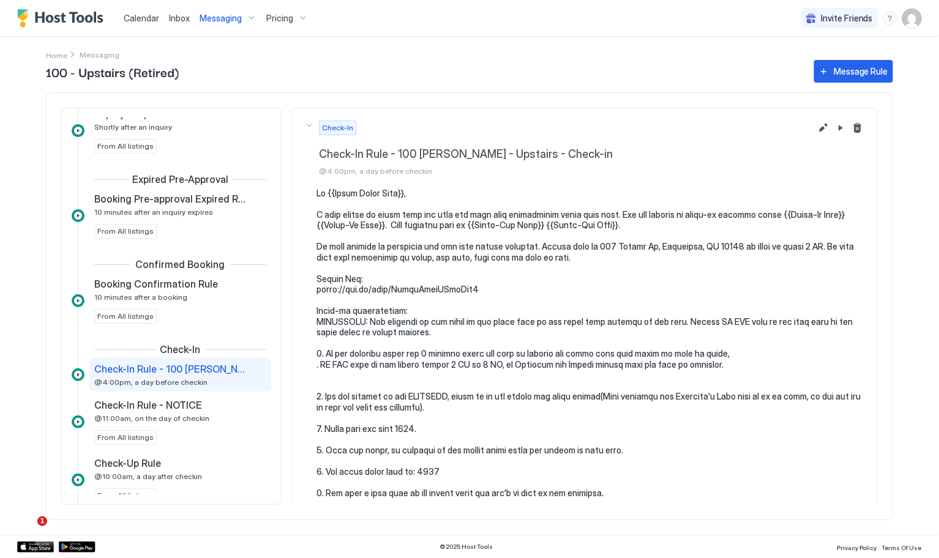
scroll to position [55, 0]
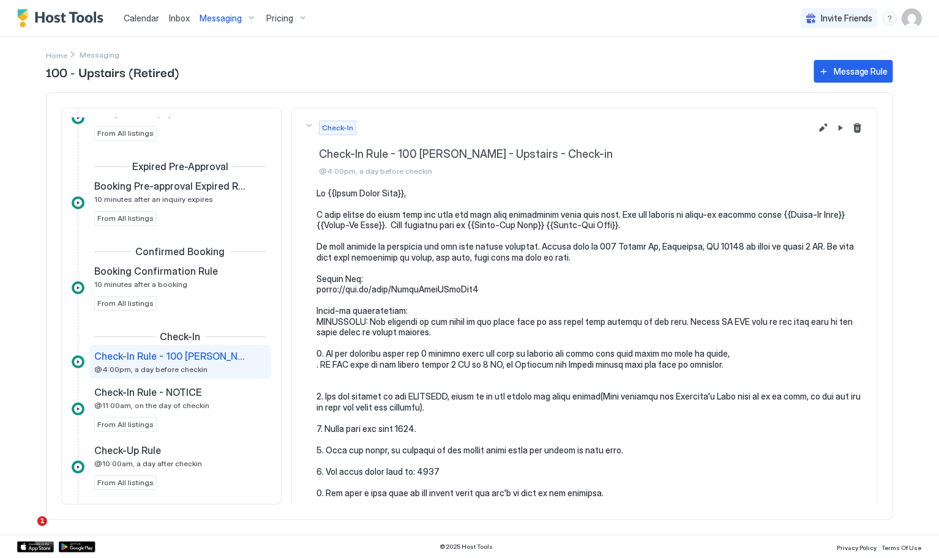
click at [308, 127] on div "Check-In Check-In Rule - 100 [PERSON_NAME] - Upstairs - Check-in @4:00pm, a day…" at bounding box center [557, 148] width 507 height 55
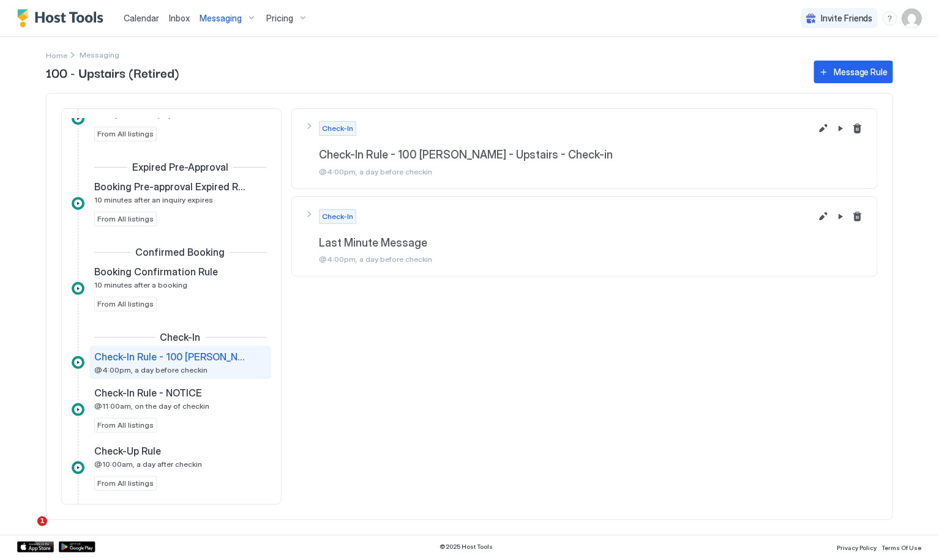
click at [307, 127] on div "Check-In Check-In Rule - 100 [PERSON_NAME] - Upstairs - Check-in @4:00pm, a day…" at bounding box center [557, 148] width 507 height 55
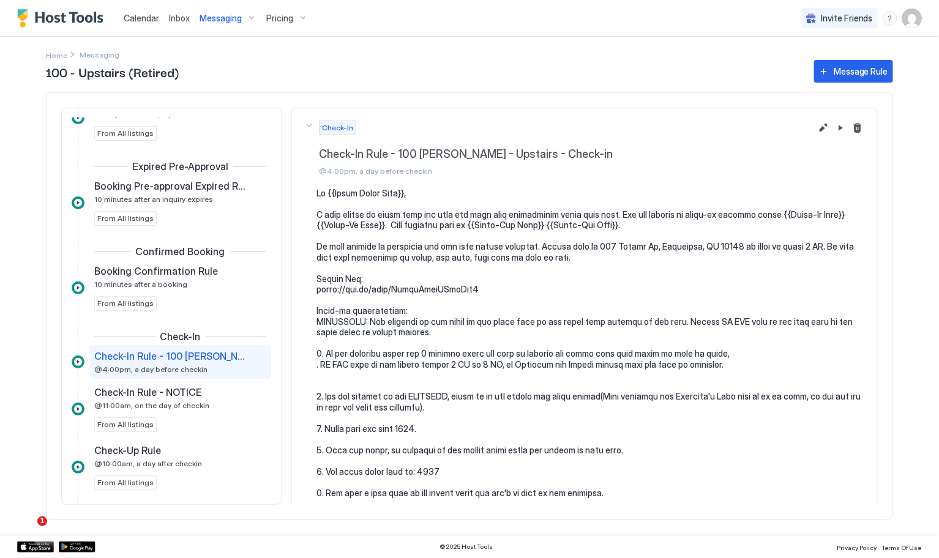
click at [307, 126] on div "Check-In Check-In Rule - 100 [PERSON_NAME] - Upstairs - Check-in @4:00pm, a day…" at bounding box center [557, 148] width 507 height 55
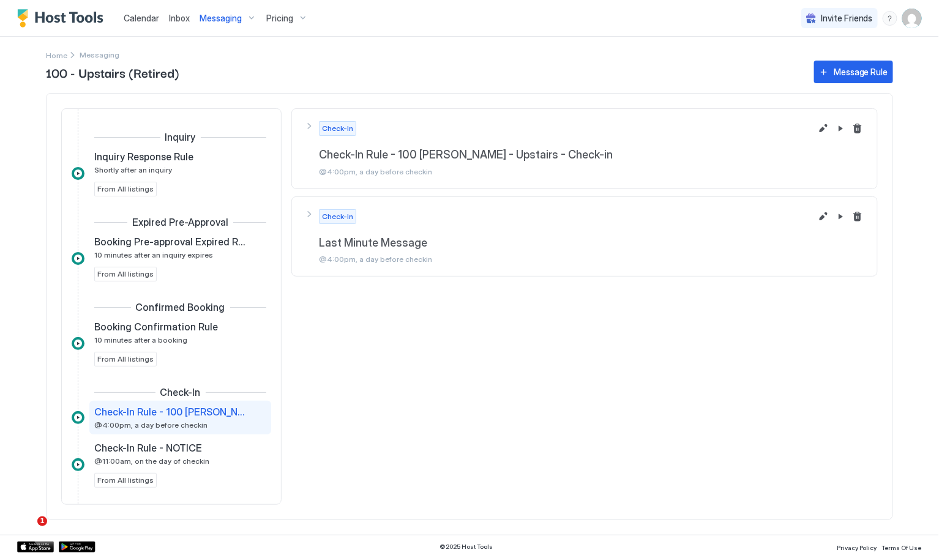
scroll to position [111, 0]
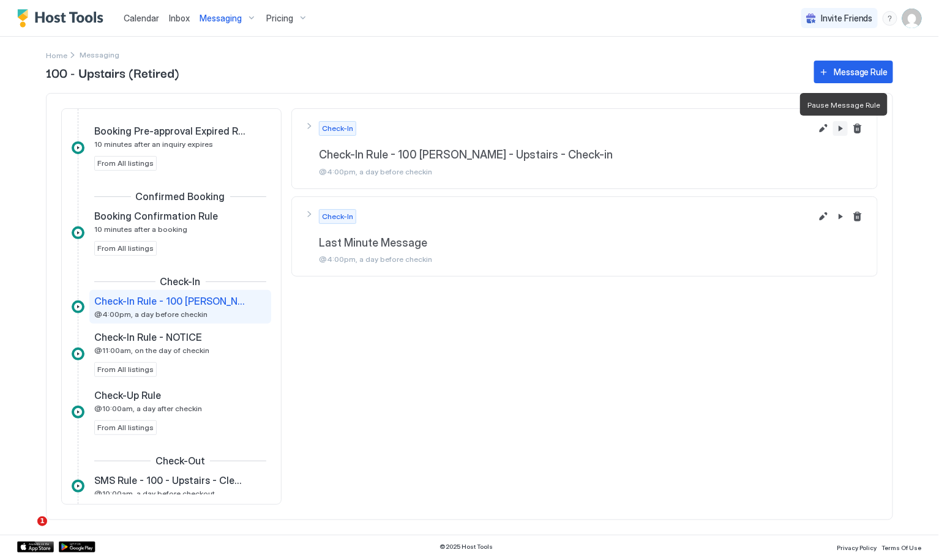
click at [841, 129] on button "Pause Message Rule" at bounding box center [840, 128] width 15 height 15
click at [245, 15] on div "Messaging" at bounding box center [228, 18] width 67 height 21
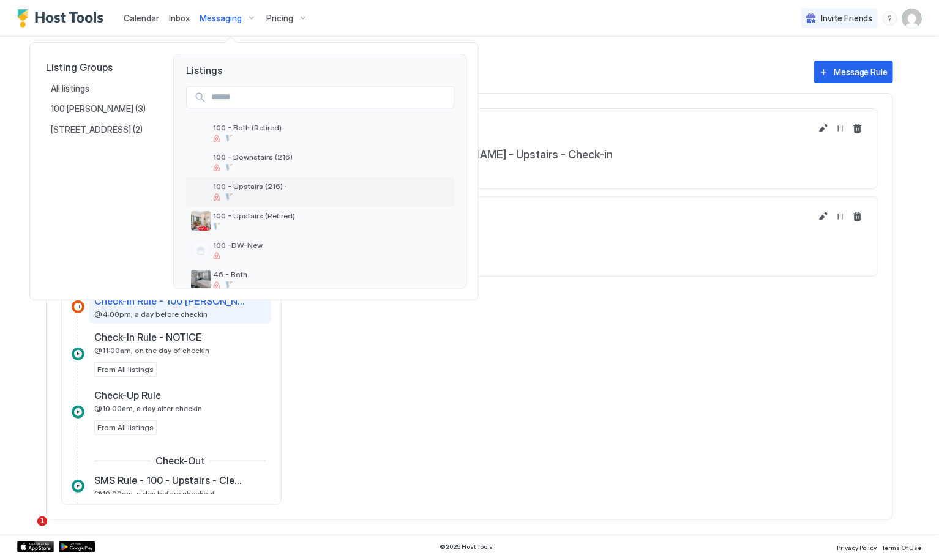
click at [277, 193] on div at bounding box center [331, 196] width 236 height 7
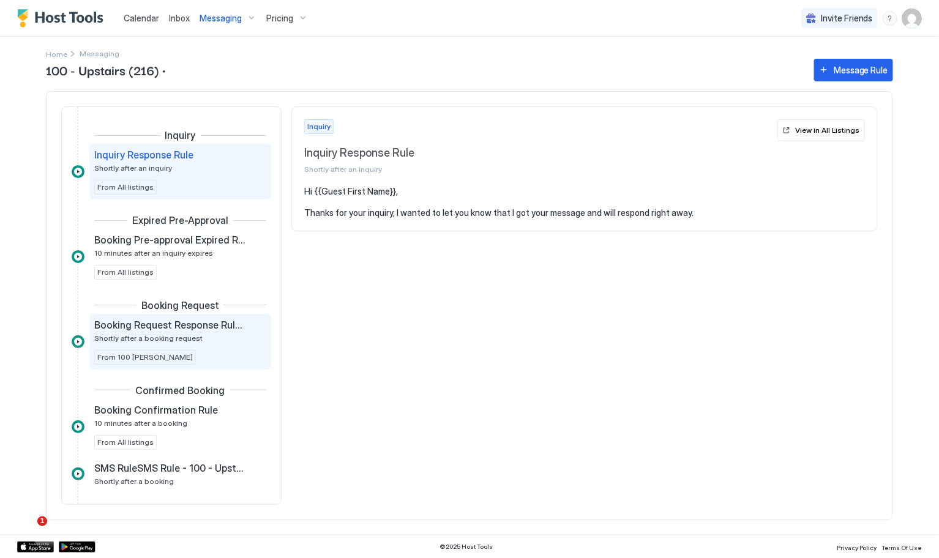
click at [205, 326] on span "Booking Request Response Rule (Tarrytown Booking Request)" at bounding box center [170, 325] width 152 height 12
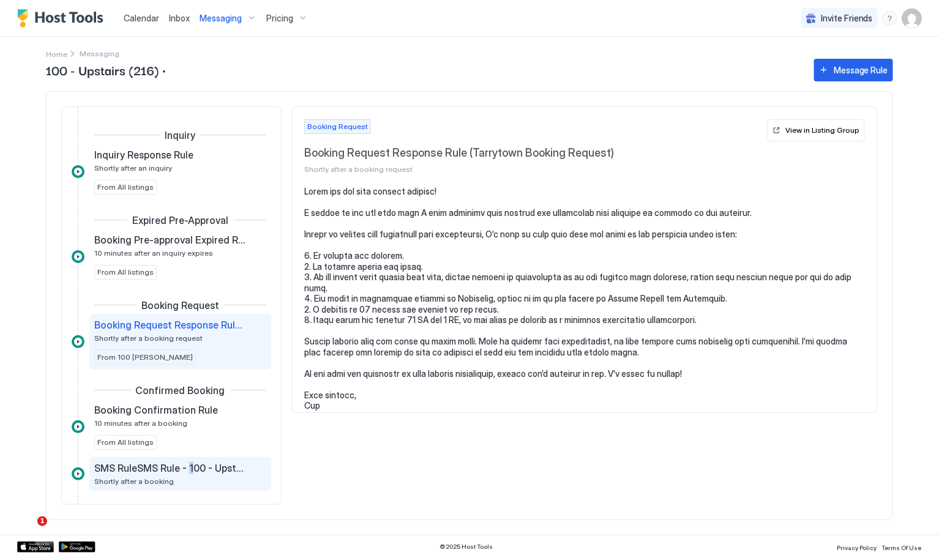
drag, startPoint x: 190, startPoint y: 481, endPoint x: 184, endPoint y: 479, distance: 6.4
click at [189, 480] on div "SMS RuleSMS Rule - 100 - Upstairs - Cleaning - New Shortly after a booking" at bounding box center [171, 474] width 155 height 24
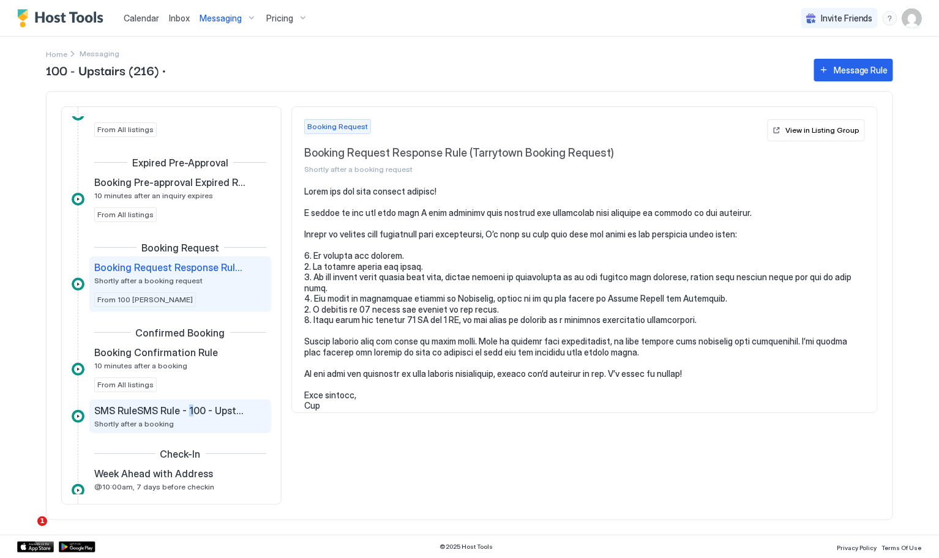
scroll to position [111, 0]
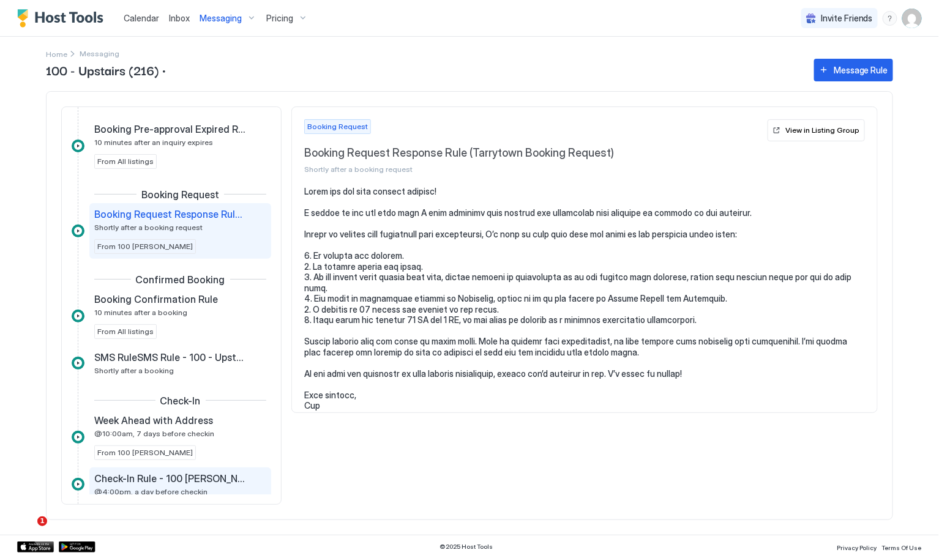
click at [174, 483] on div "Check-In Rule - 100 [PERSON_NAME] - Upstairs - Check-in @4:00pm, a day before c…" at bounding box center [171, 484] width 155 height 24
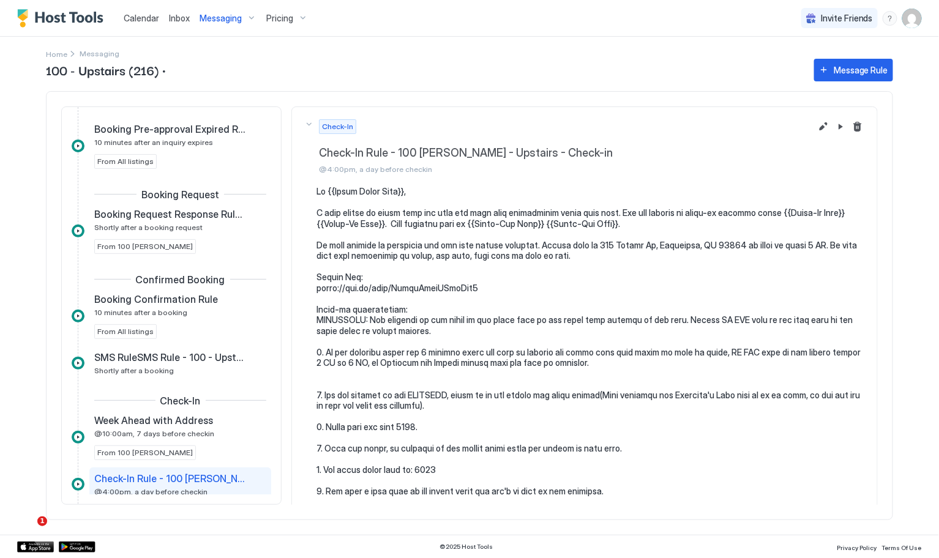
click at [308, 122] on div "Check-In Check-In Rule - 100 [PERSON_NAME] - Upstairs - Check-in @4:00pm, a day…" at bounding box center [557, 146] width 507 height 55
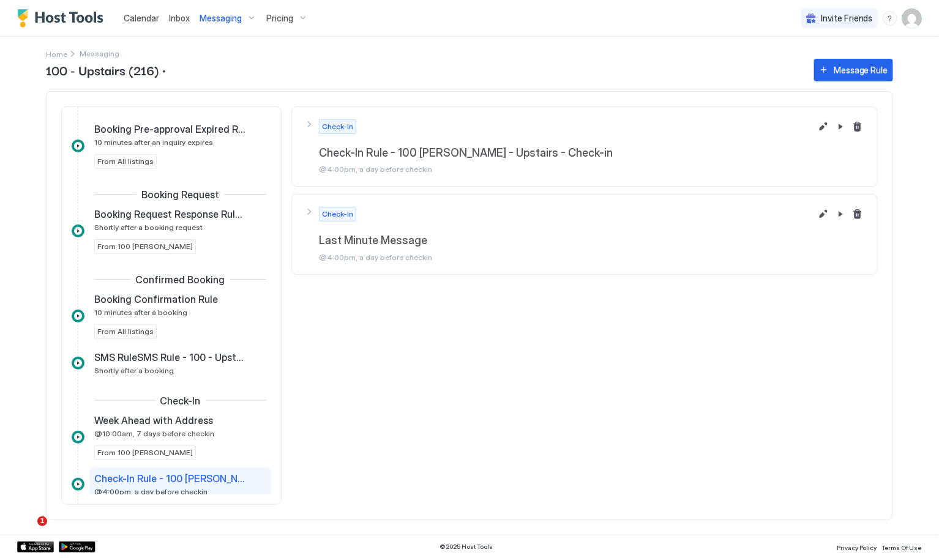
click at [252, 21] on div "Messaging" at bounding box center [228, 18] width 67 height 21
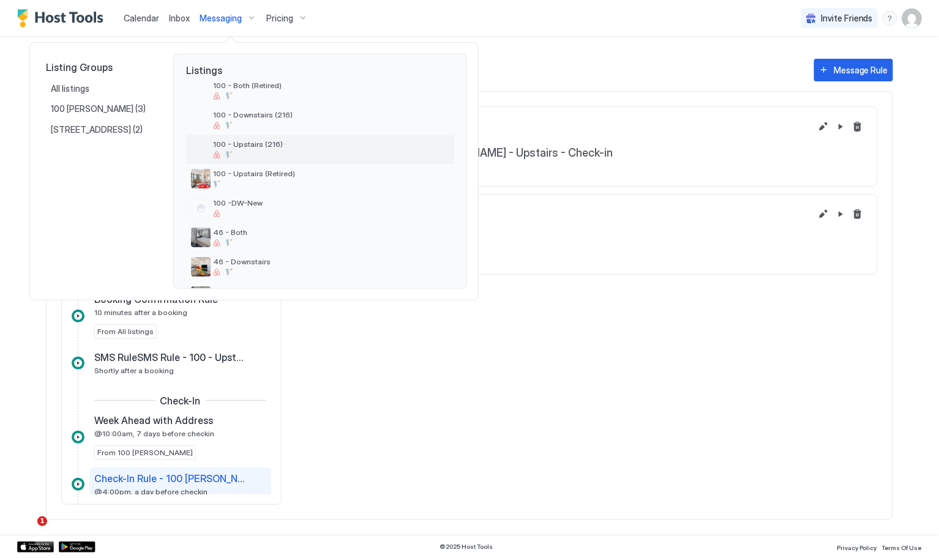
scroll to position [55, 0]
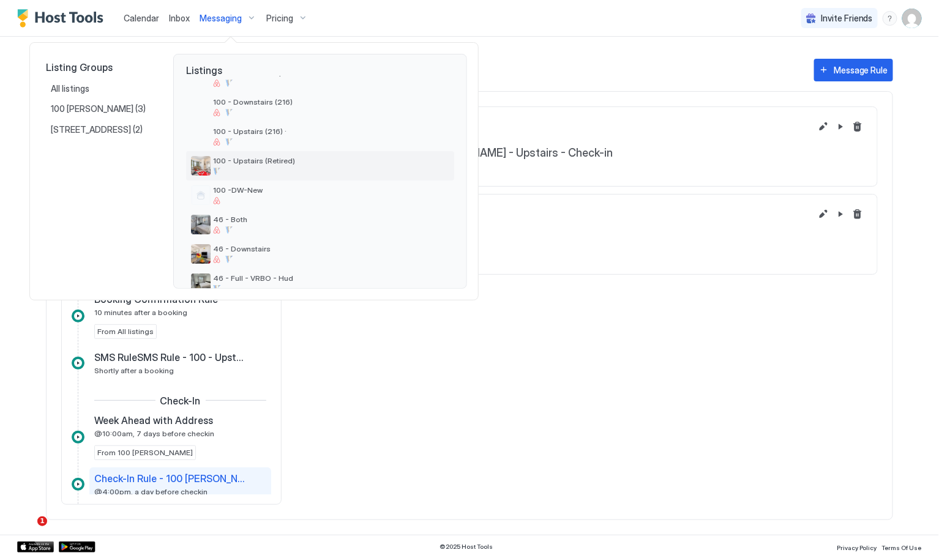
click at [287, 162] on span "100 - Upstairs (Retired)" at bounding box center [331, 160] width 236 height 9
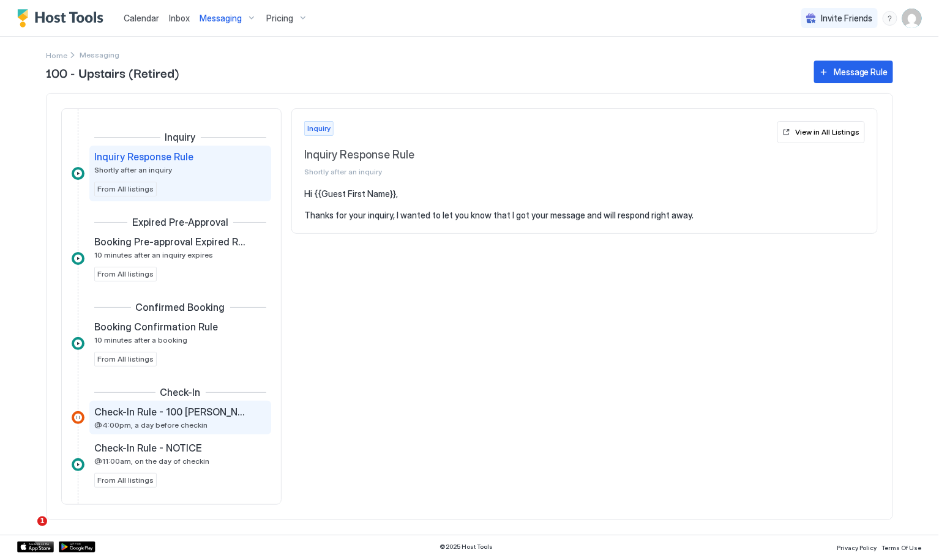
click at [175, 425] on span "@4:00pm, a day before checkin" at bounding box center [150, 424] width 113 height 9
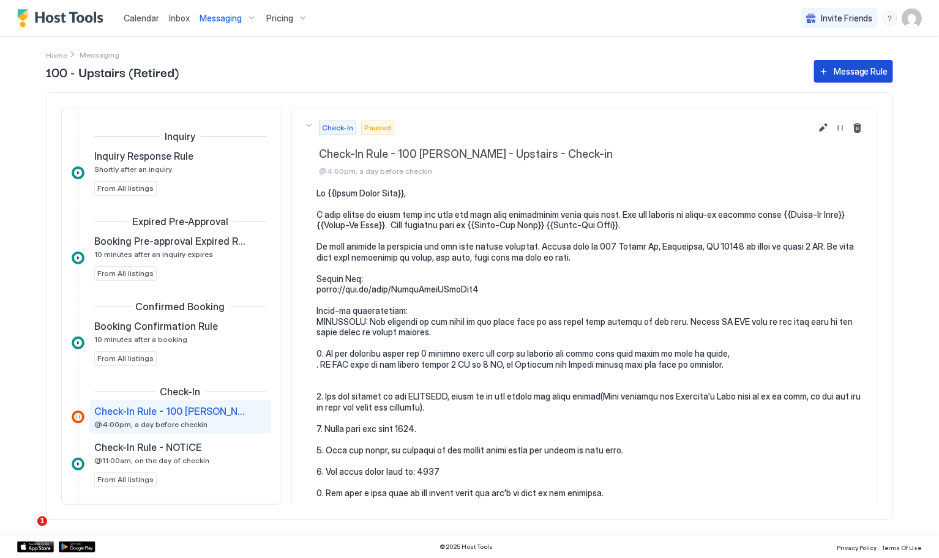
click at [843, 74] on div "Message Rule" at bounding box center [861, 71] width 54 height 13
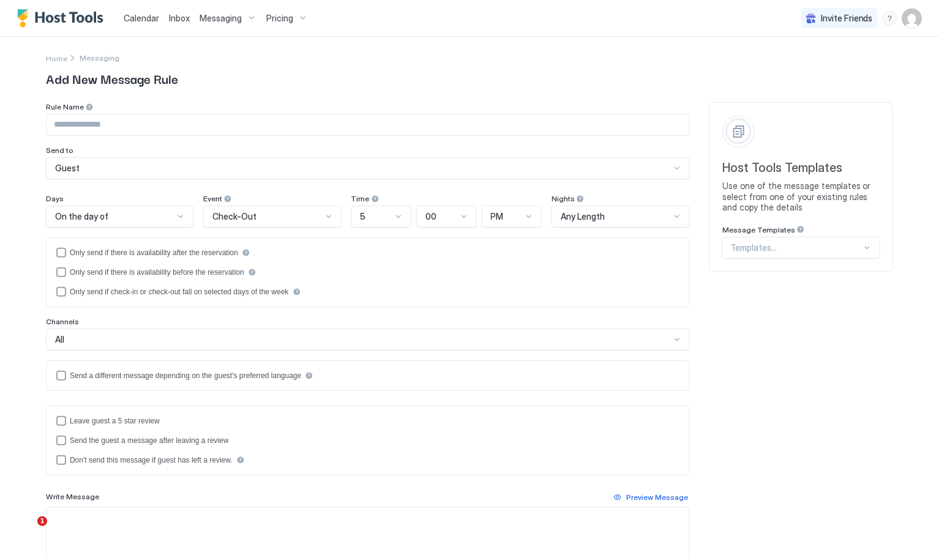
click at [621, 140] on div "Rule Name Send to Guest" at bounding box center [368, 140] width 644 height 77
click at [593, 130] on input "Input Field" at bounding box center [368, 124] width 643 height 21
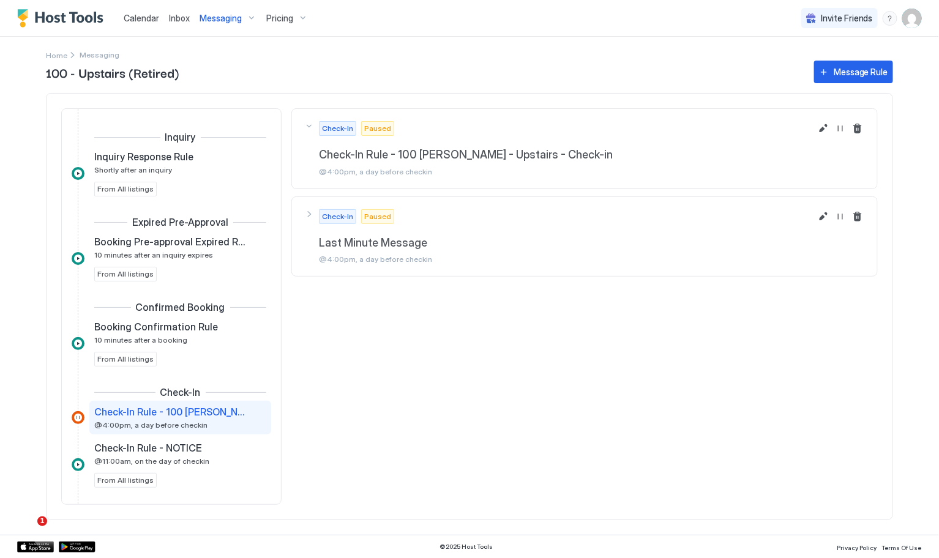
scroll to position [110, 0]
